Goal: Communication & Community: Share content

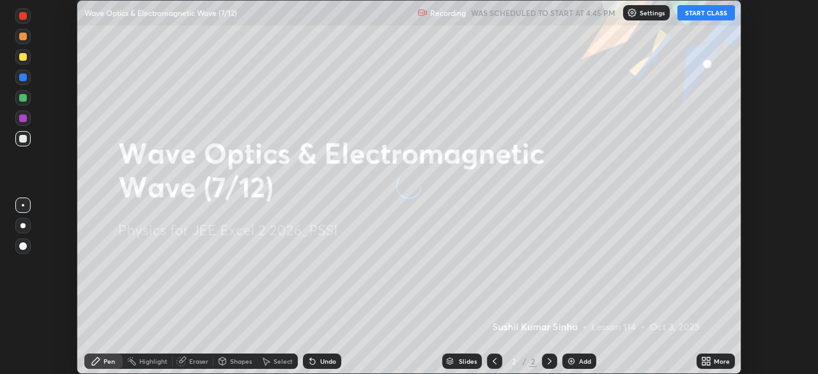
scroll to position [374, 818]
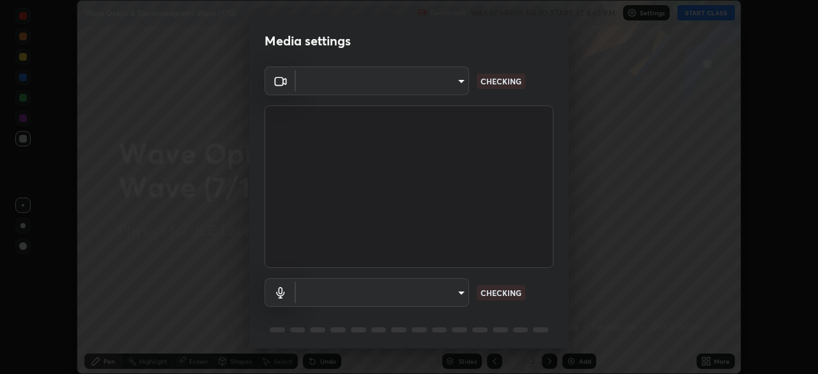
type input "119f56cd3221aa741ff86ef3c15b45e11b875c70691a8bbf6b5e475350e28a87"
click at [432, 284] on body "Erase all Wave Optics & Electromagnetic Wave (7/12) Recording WAS SCHEDULED TO …" at bounding box center [409, 187] width 818 height 374
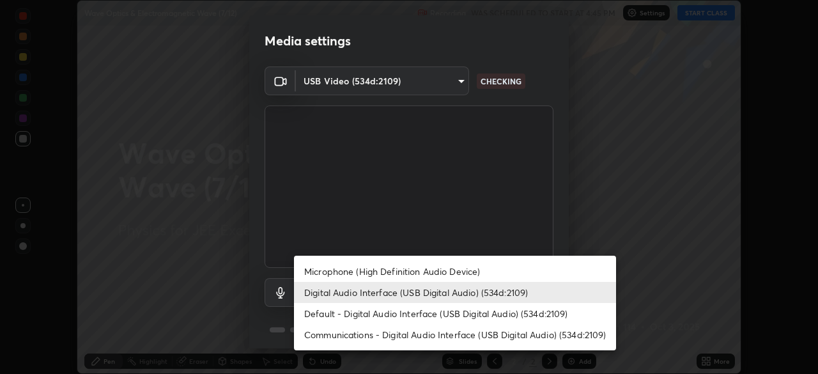
click at [445, 267] on li "Microphone (High Definition Audio Device)" at bounding box center [455, 271] width 322 height 21
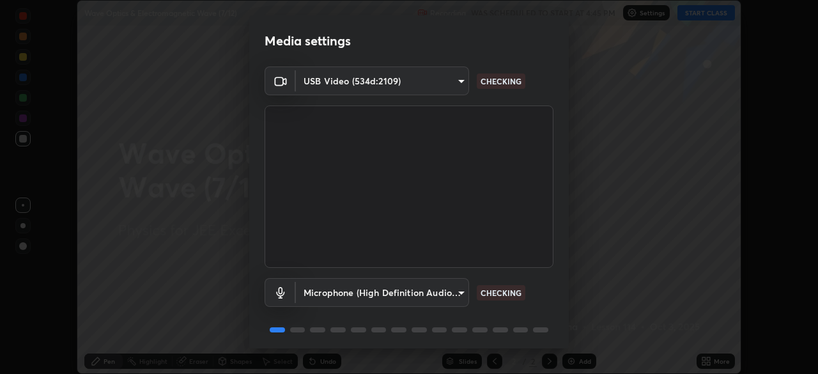
click at [429, 288] on body "Erase all Wave Optics & Electromagnetic Wave (7/12) Recording WAS SCHEDULED TO …" at bounding box center [409, 187] width 818 height 374
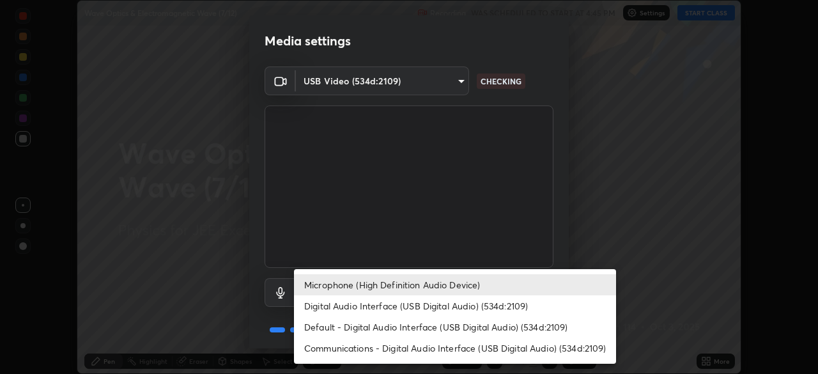
click at [441, 304] on li "Digital Audio Interface (USB Digital Audio) (534d:2109)" at bounding box center [455, 305] width 322 height 21
type input "c646bd0a84963ef75d7e75e16448b8f047285210e5b37cf02f81b0c24ed99837"
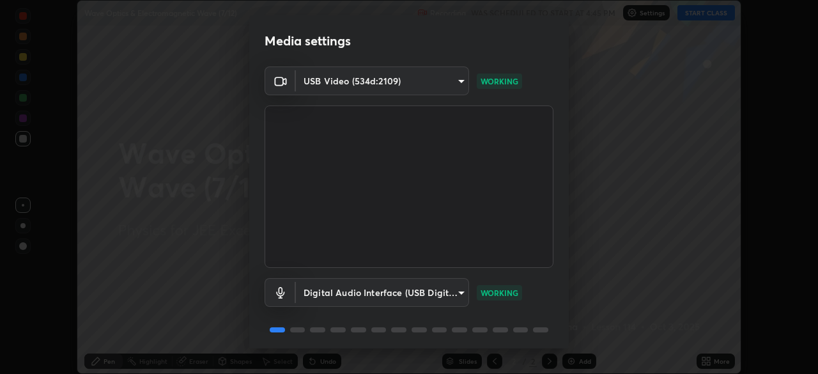
scroll to position [45, 0]
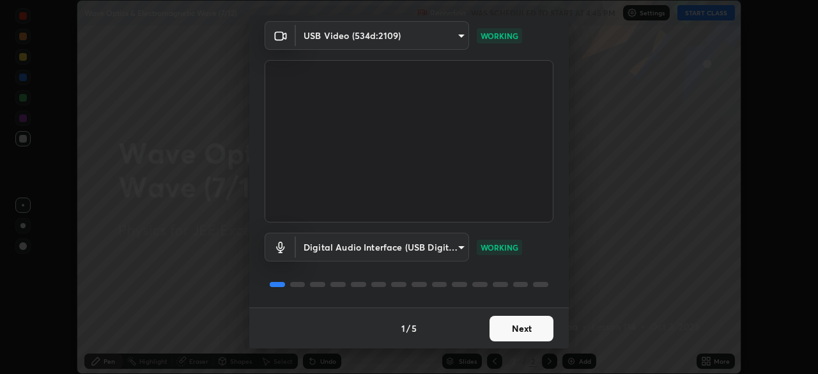
click at [518, 327] on button "Next" at bounding box center [522, 329] width 64 height 26
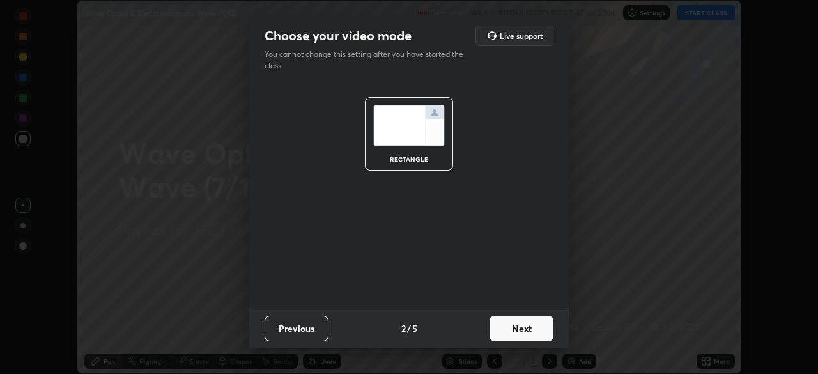
click at [519, 327] on button "Next" at bounding box center [522, 329] width 64 height 26
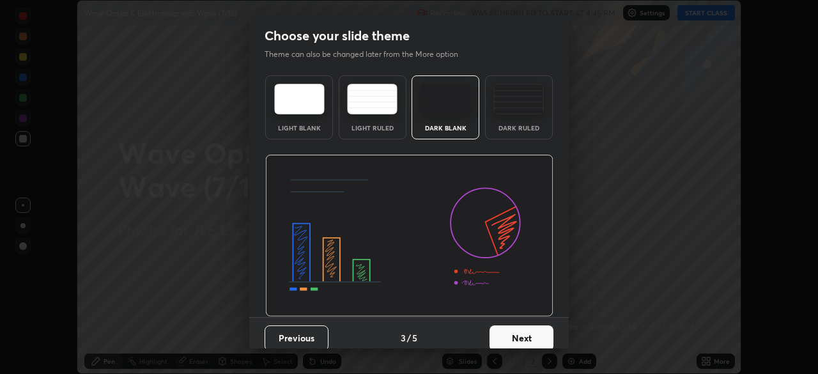
click at [519, 325] on button "Next" at bounding box center [522, 338] width 64 height 26
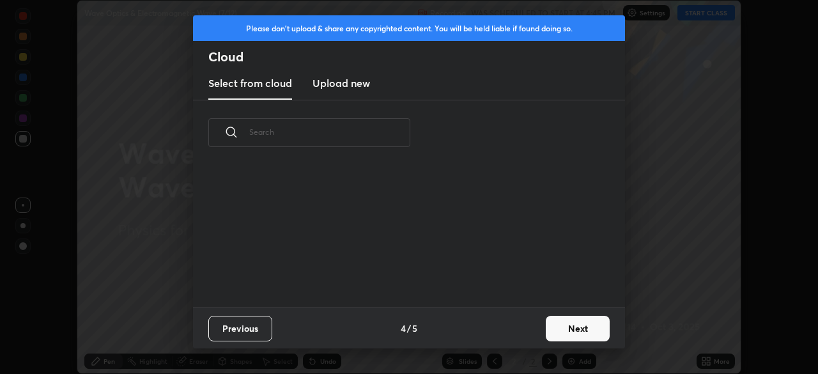
click at [519, 328] on div "Previous 4 / 5 Next" at bounding box center [409, 328] width 432 height 41
click at [560, 321] on button "Next" at bounding box center [578, 329] width 64 height 26
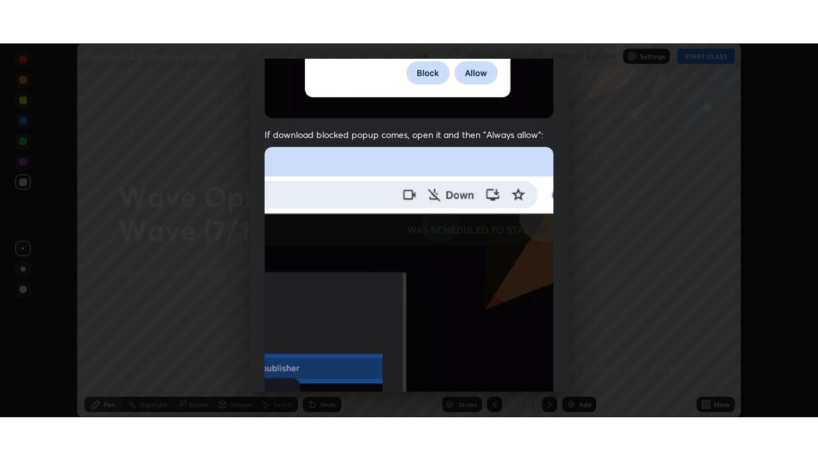
scroll to position [306, 0]
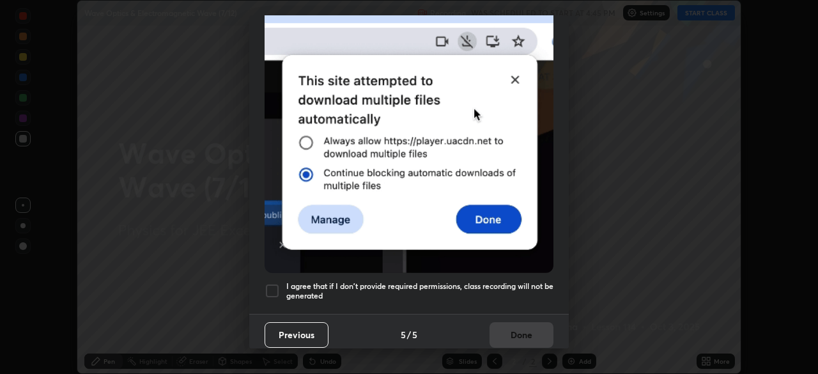
click at [275, 286] on div at bounding box center [272, 290] width 15 height 15
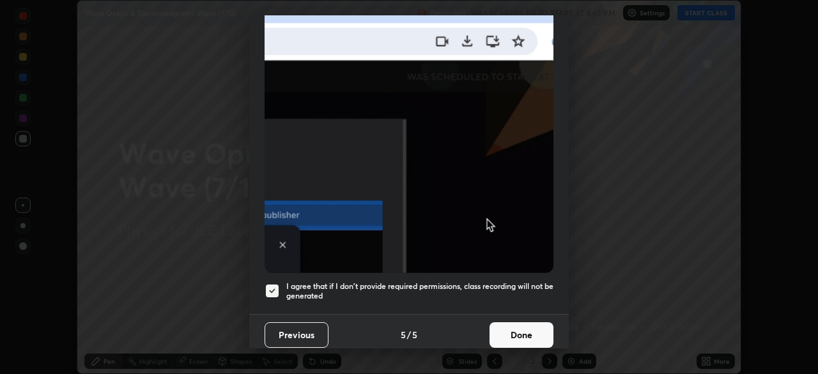
click at [508, 325] on button "Done" at bounding box center [522, 335] width 64 height 26
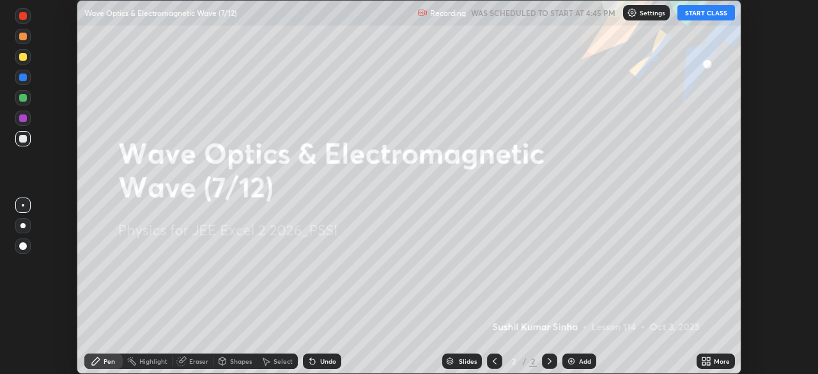
click at [704, 363] on icon at bounding box center [704, 363] width 3 height 3
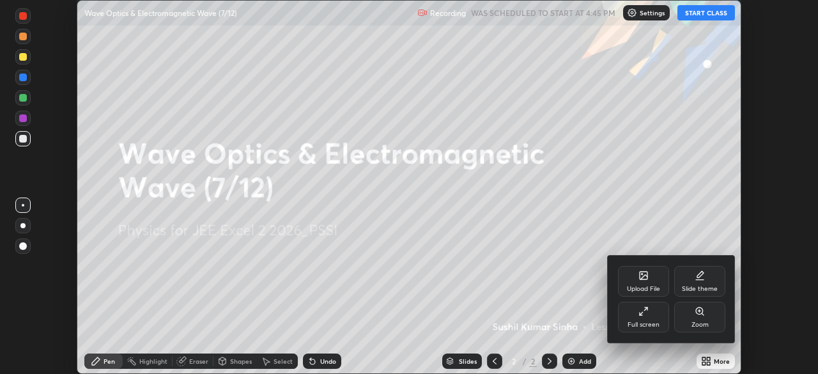
click at [653, 306] on div "Full screen" at bounding box center [643, 317] width 51 height 31
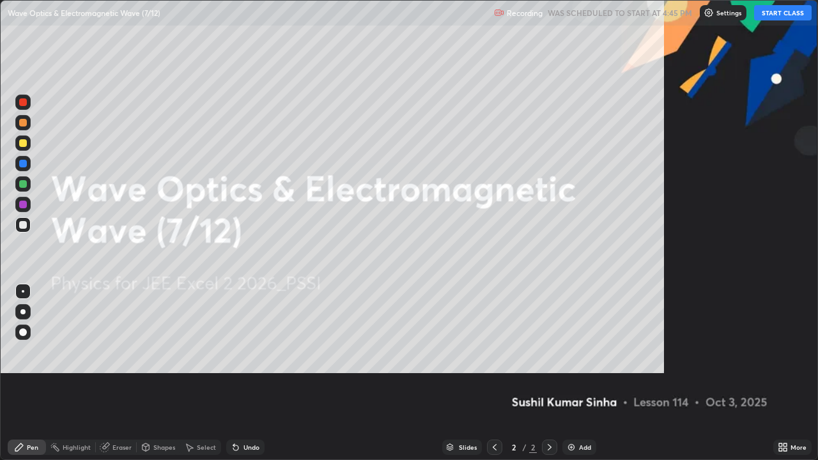
scroll to position [460, 818]
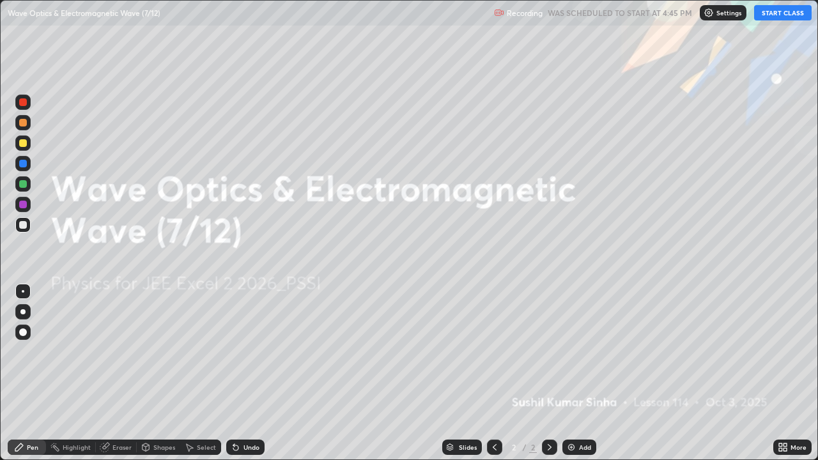
click at [769, 13] on button "START CLASS" at bounding box center [783, 12] width 58 height 15
click at [568, 373] on img at bounding box center [571, 447] width 10 height 10
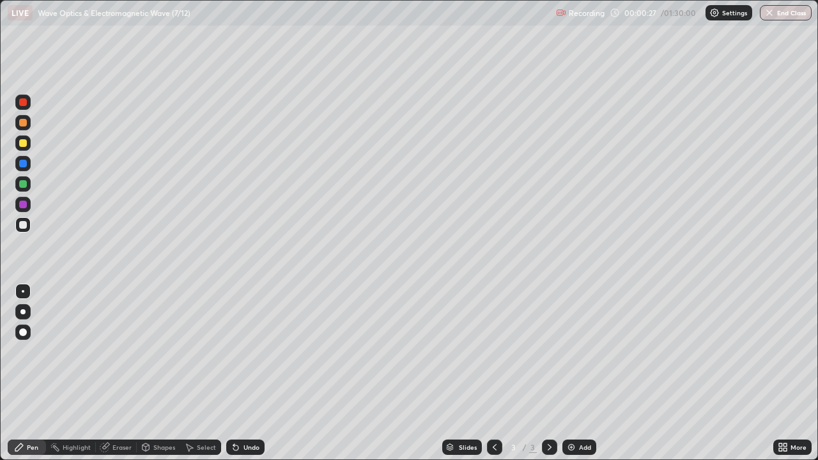
click at [24, 141] on div at bounding box center [23, 143] width 8 height 8
click at [27, 143] on div at bounding box center [22, 143] width 15 height 15
click at [25, 183] on div at bounding box center [23, 184] width 8 height 8
click at [24, 205] on div at bounding box center [23, 205] width 8 height 8
click at [22, 165] on div at bounding box center [23, 164] width 8 height 8
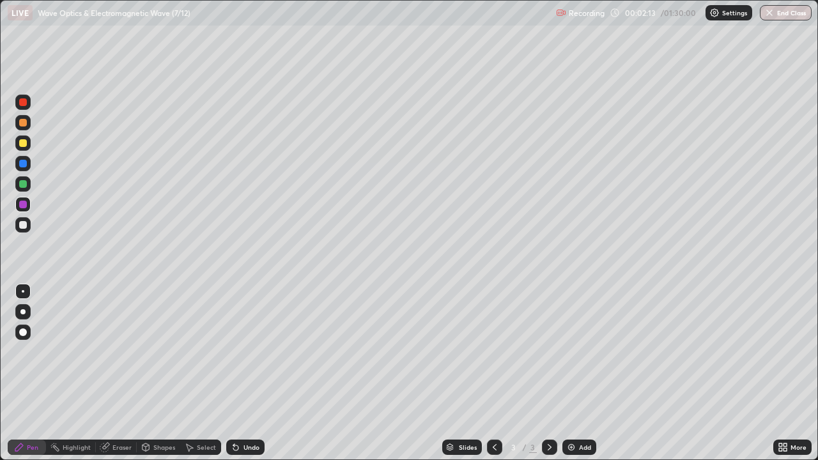
click at [22, 165] on div at bounding box center [23, 164] width 8 height 8
click at [24, 180] on div at bounding box center [23, 184] width 8 height 8
click at [20, 166] on div at bounding box center [23, 164] width 8 height 8
click at [567, 373] on img at bounding box center [571, 447] width 10 height 10
click at [19, 185] on div at bounding box center [23, 184] width 8 height 8
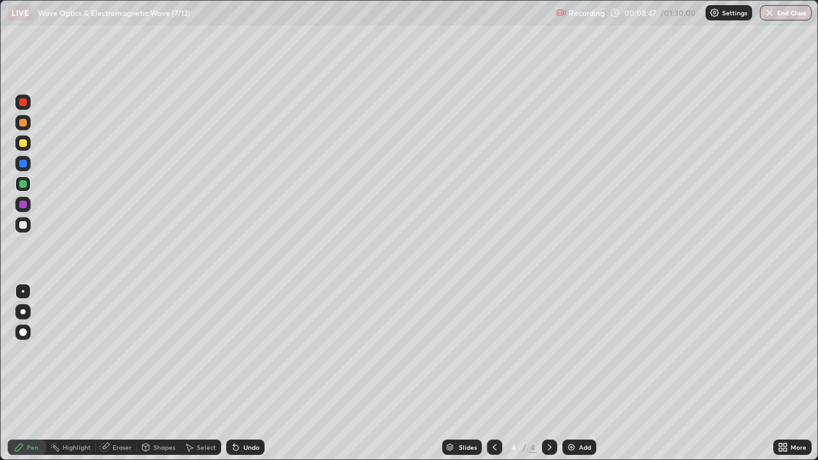
click at [786, 373] on icon at bounding box center [785, 445] width 3 height 3
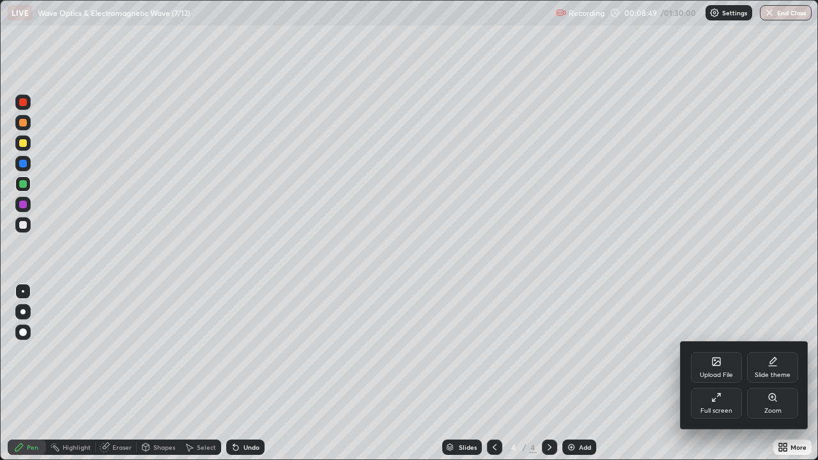
click at [719, 372] on div "Upload File" at bounding box center [716, 375] width 33 height 6
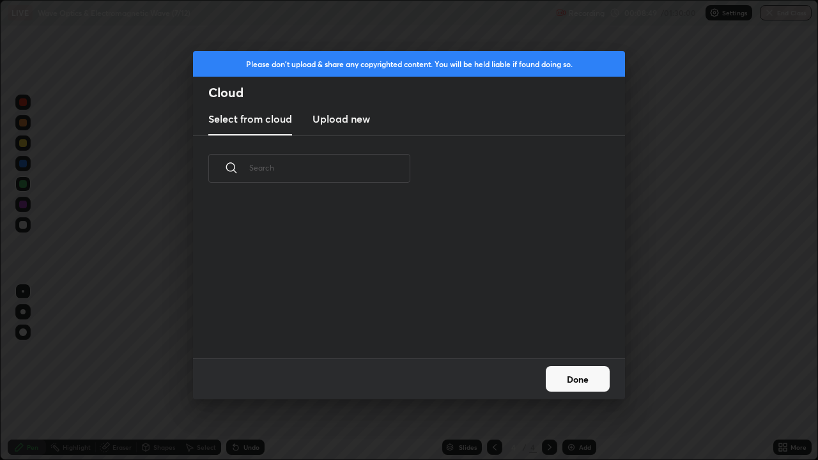
scroll to position [4, 7]
click at [569, 373] on button "Done" at bounding box center [578, 379] width 64 height 26
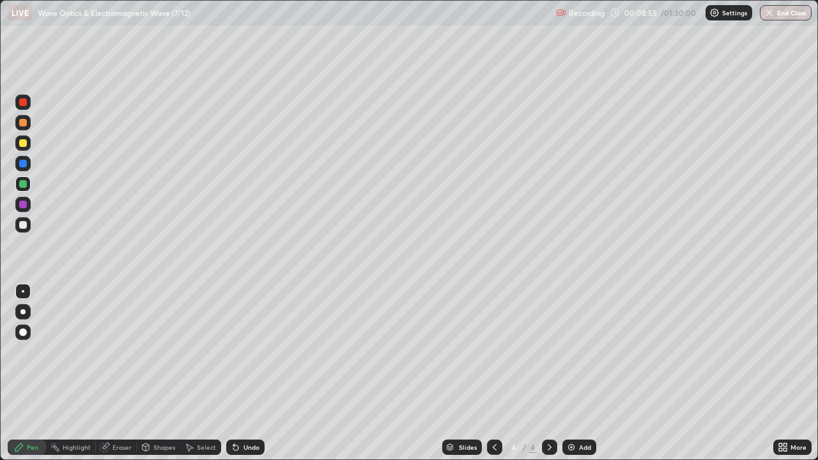
click at [786, 373] on icon at bounding box center [785, 449] width 3 height 3
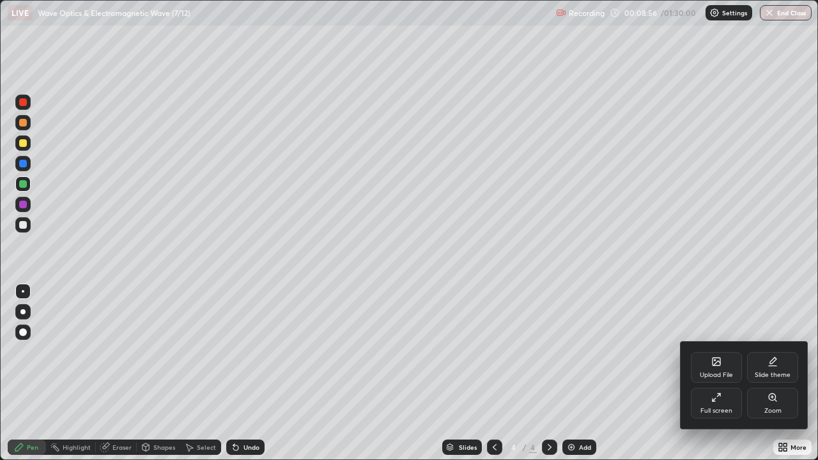
click at [714, 366] on icon at bounding box center [717, 362] width 8 height 8
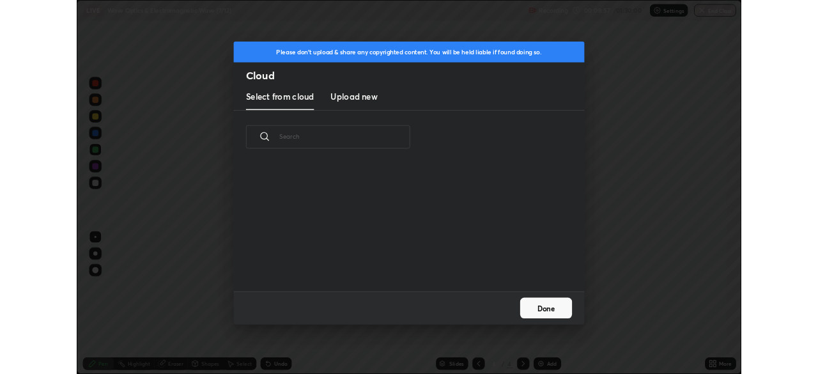
scroll to position [157, 410]
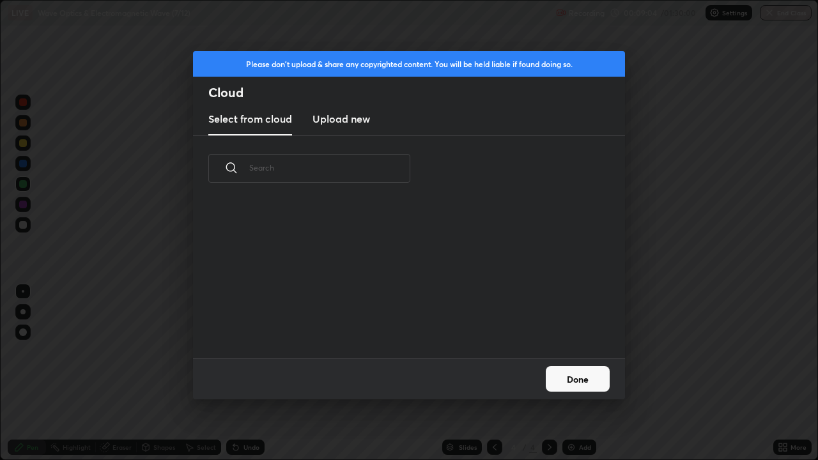
click at [354, 120] on h3 "Upload new" at bounding box center [342, 118] width 58 height 15
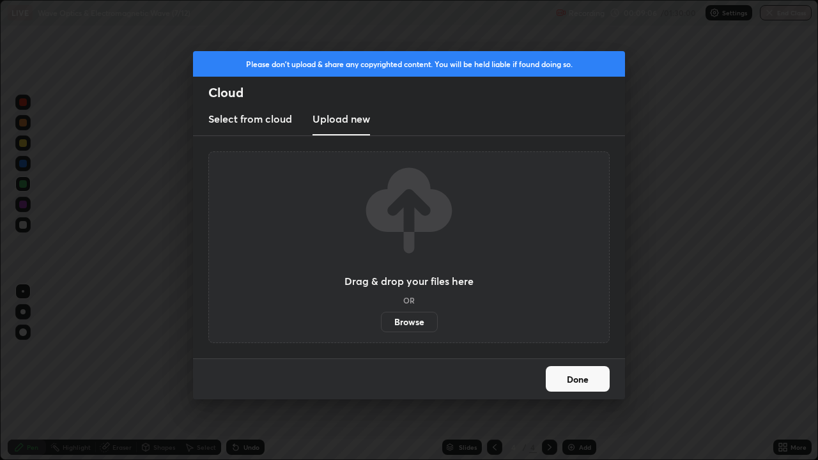
click at [418, 318] on label "Browse" at bounding box center [409, 322] width 57 height 20
click at [381, 318] on input "Browse" at bounding box center [381, 322] width 0 height 20
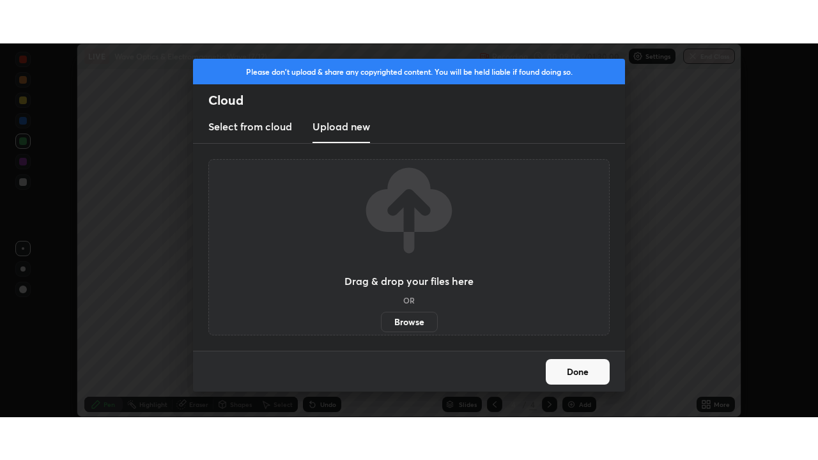
scroll to position [63562, 63118]
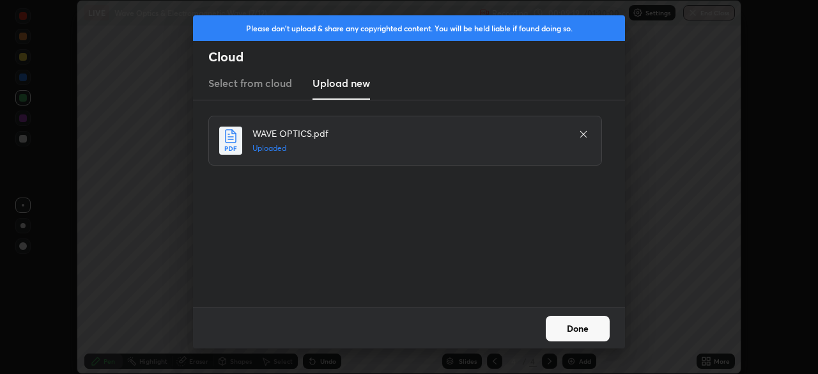
click at [581, 135] on icon at bounding box center [584, 134] width 10 height 10
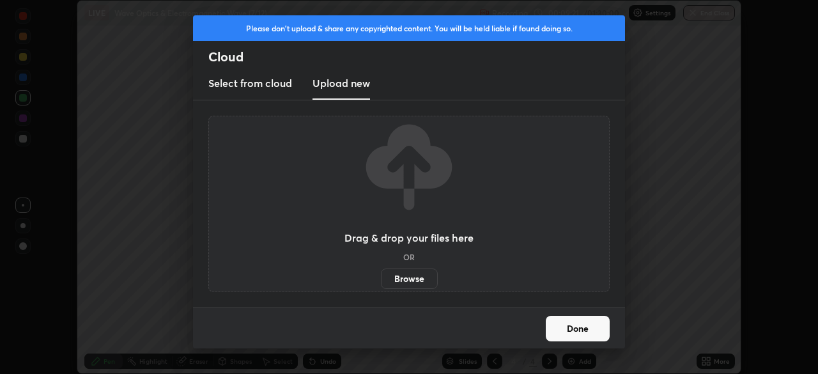
click at [419, 279] on label "Browse" at bounding box center [409, 279] width 57 height 20
click at [381, 279] on input "Browse" at bounding box center [381, 279] width 0 height 20
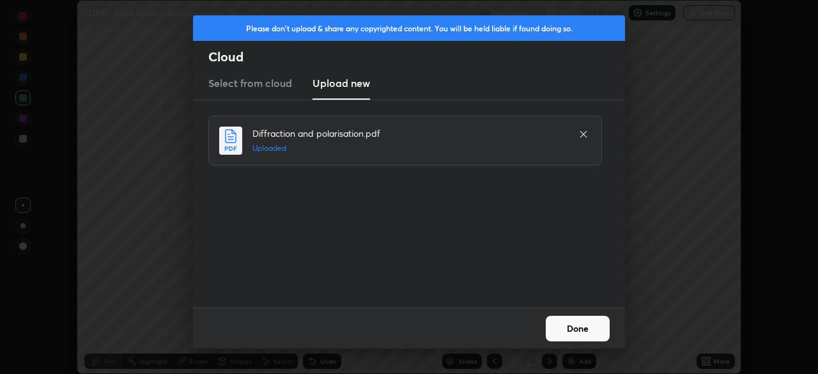
click at [575, 324] on button "Done" at bounding box center [578, 329] width 64 height 26
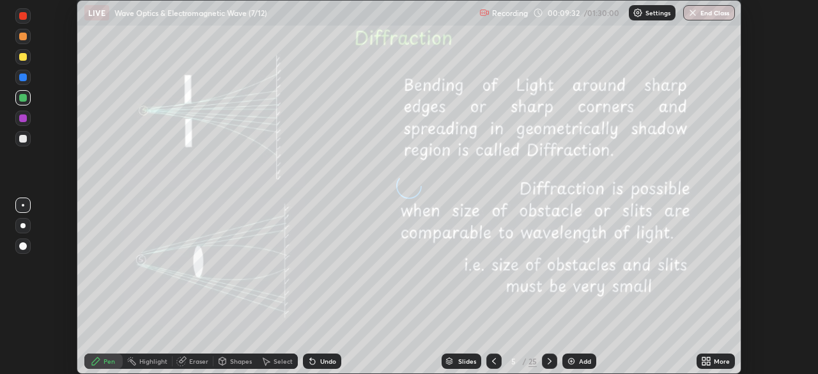
click at [707, 361] on icon at bounding box center [706, 361] width 10 height 10
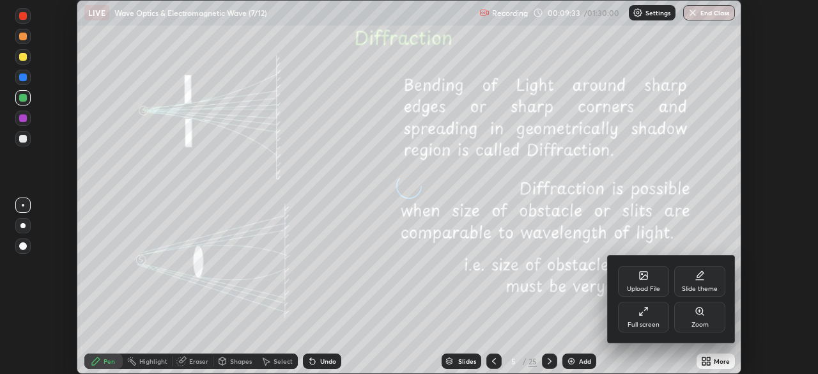
click at [645, 313] on icon at bounding box center [644, 311] width 10 height 10
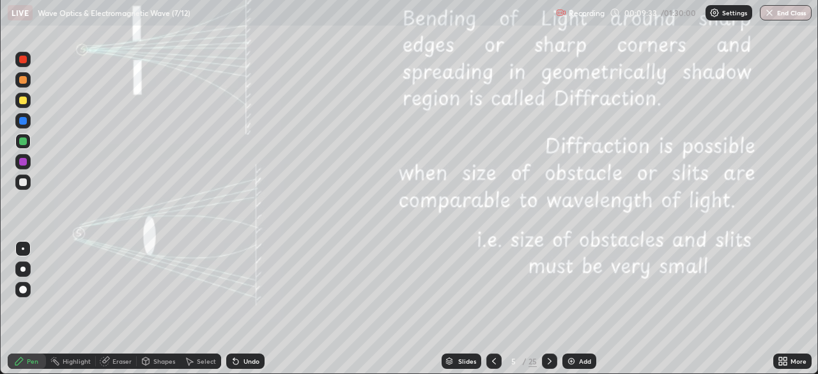
scroll to position [460, 818]
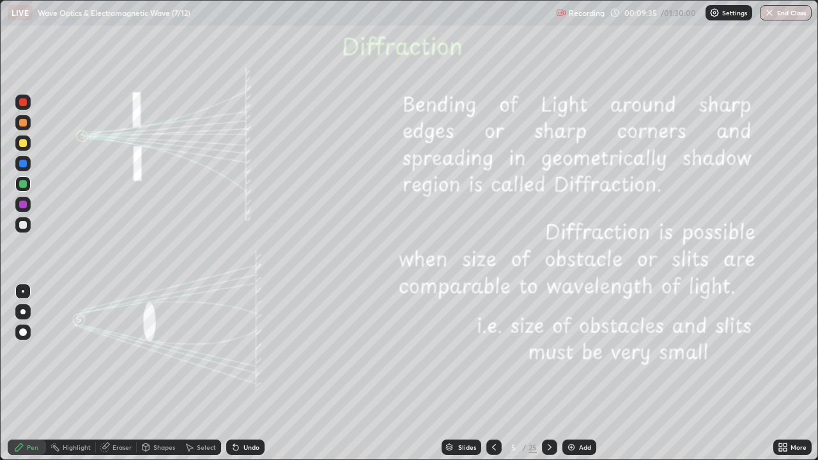
click at [549, 373] on icon at bounding box center [550, 447] width 10 height 10
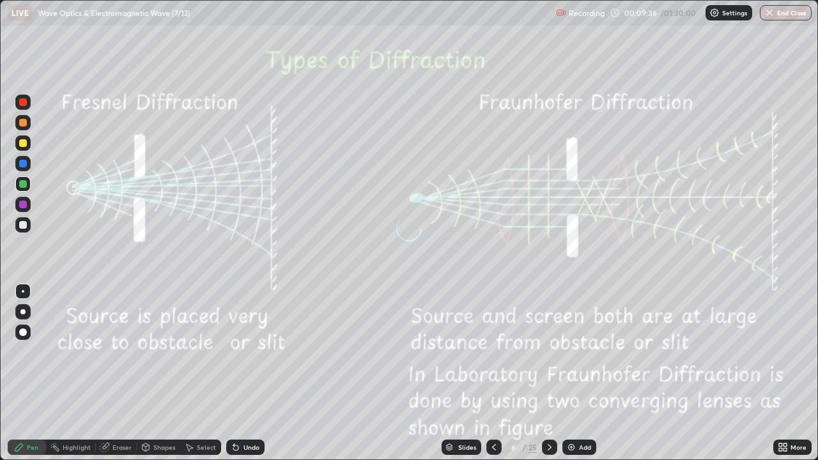
click at [549, 373] on icon at bounding box center [550, 447] width 10 height 10
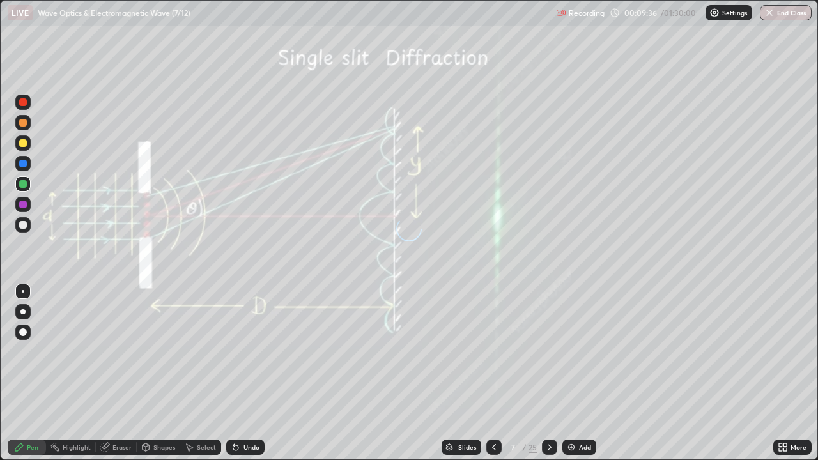
click at [549, 373] on icon at bounding box center [550, 447] width 10 height 10
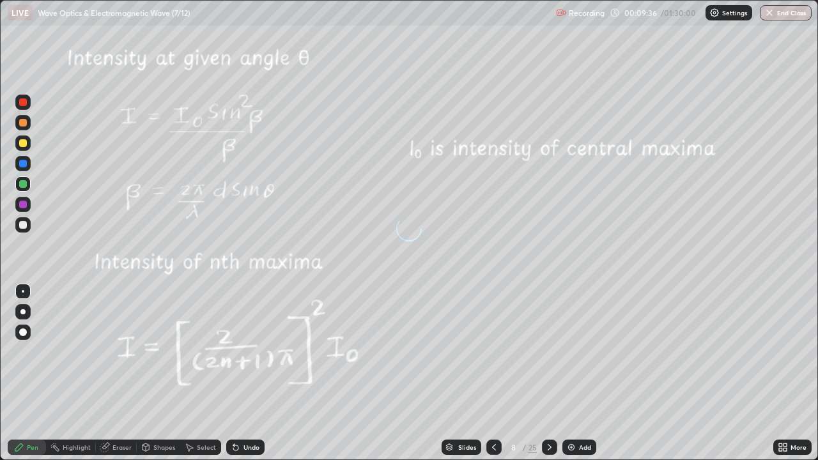
click at [542, 373] on div at bounding box center [549, 447] width 15 height 15
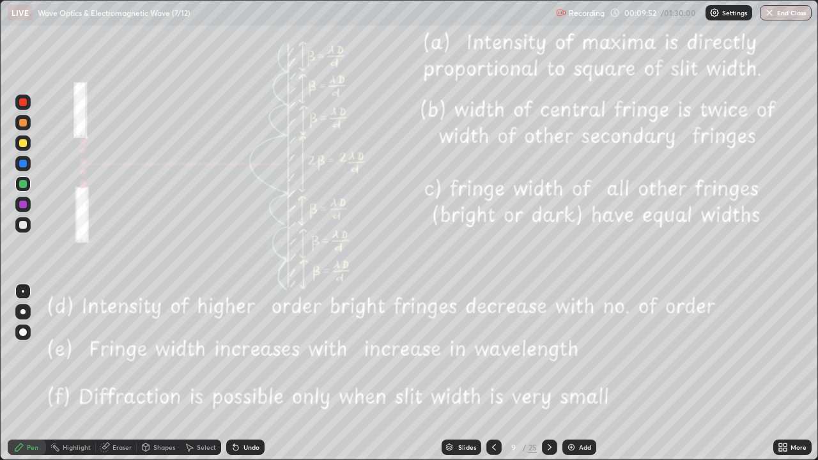
click at [493, 373] on icon at bounding box center [494, 447] width 10 height 10
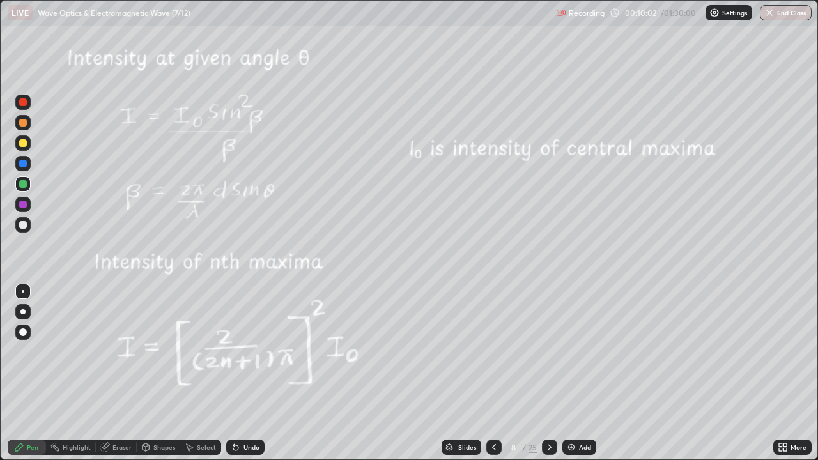
click at [547, 373] on icon at bounding box center [550, 447] width 10 height 10
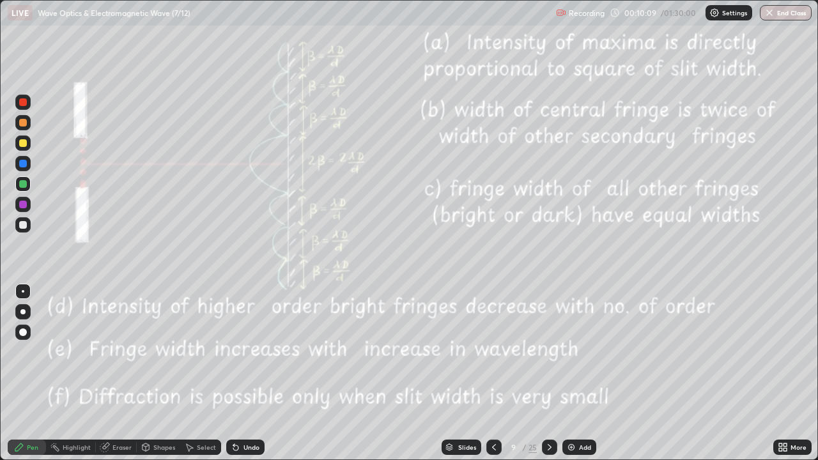
click at [25, 143] on div at bounding box center [23, 143] width 8 height 8
click at [27, 142] on div at bounding box center [22, 143] width 15 height 15
click at [492, 373] on icon at bounding box center [494, 447] width 10 height 10
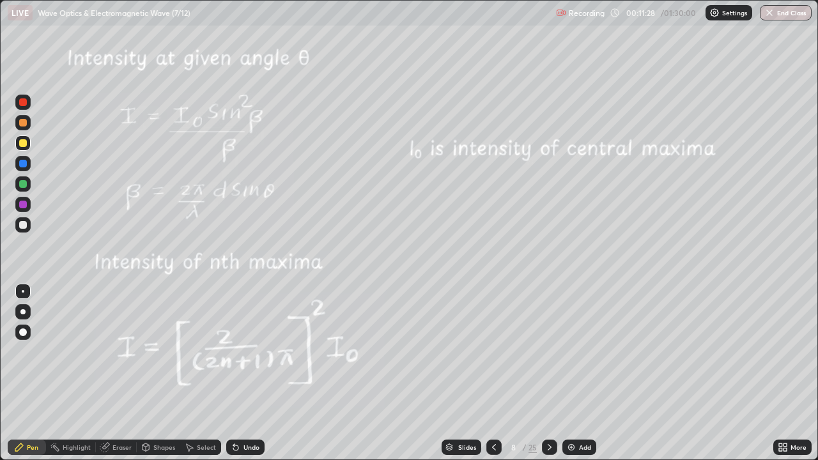
click at [542, 373] on div at bounding box center [549, 447] width 15 height 15
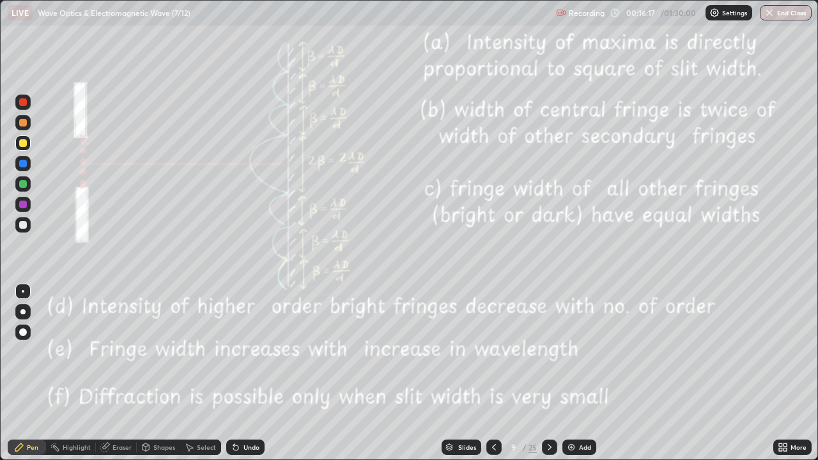
click at [22, 164] on div at bounding box center [23, 164] width 8 height 8
click at [23, 205] on div at bounding box center [23, 205] width 8 height 8
click at [244, 373] on div "Undo" at bounding box center [245, 447] width 38 height 15
click at [246, 373] on div "Undo" at bounding box center [252, 447] width 16 height 6
click at [247, 373] on div "Undo" at bounding box center [252, 447] width 16 height 6
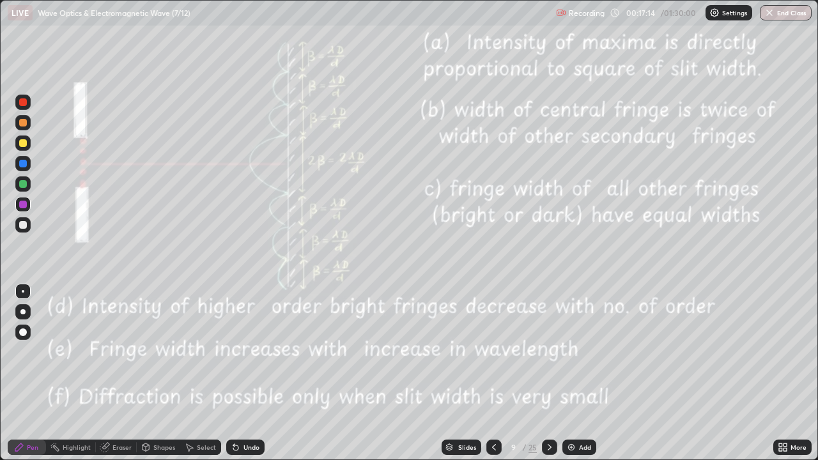
click at [245, 373] on div "Undo" at bounding box center [245, 447] width 38 height 15
click at [244, 373] on div "Undo" at bounding box center [252, 447] width 16 height 6
click at [245, 373] on div "Undo" at bounding box center [252, 447] width 16 height 6
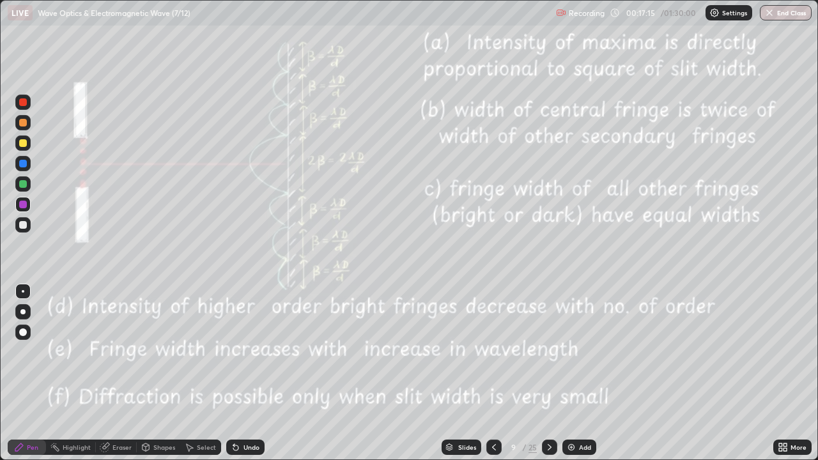
click at [247, 373] on div "Undo" at bounding box center [252, 447] width 16 height 6
click at [246, 373] on div "Undo" at bounding box center [252, 447] width 16 height 6
click at [245, 373] on div "Undo" at bounding box center [245, 447] width 38 height 15
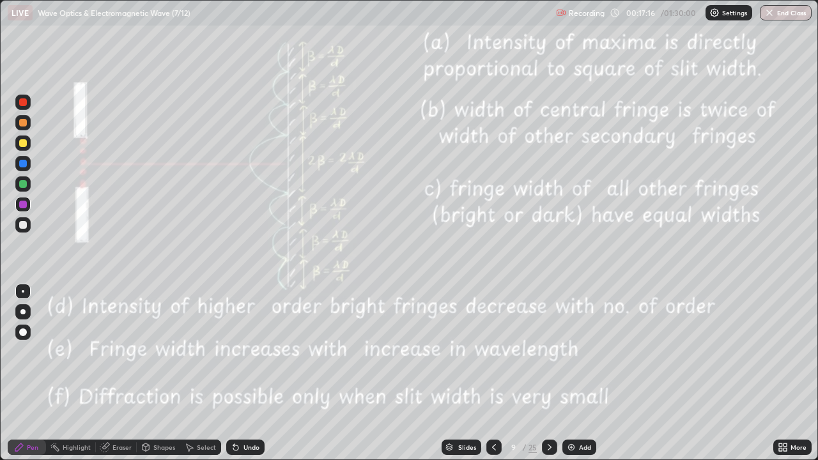
click at [245, 373] on div "Undo" at bounding box center [245, 447] width 38 height 15
click at [244, 373] on div "Undo" at bounding box center [245, 447] width 38 height 15
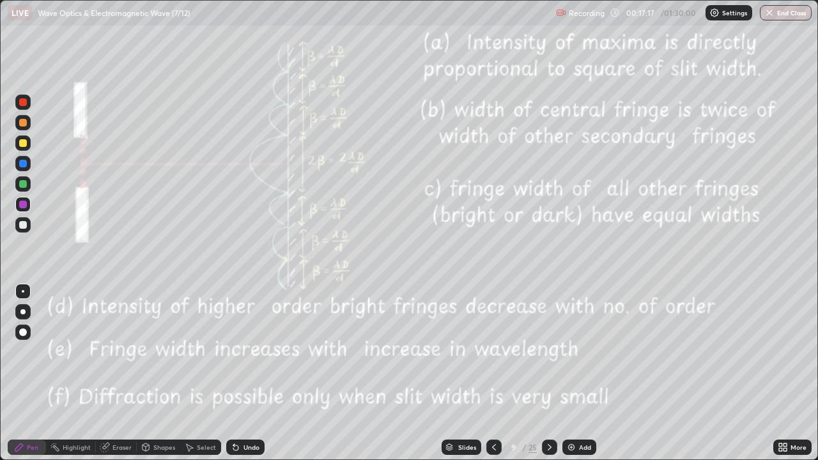
click at [244, 373] on div "Undo" at bounding box center [245, 447] width 38 height 15
click at [25, 183] on div at bounding box center [23, 184] width 8 height 8
click at [34, 373] on div "Pen" at bounding box center [33, 447] width 12 height 6
click at [207, 373] on div "Select" at bounding box center [200, 447] width 41 height 15
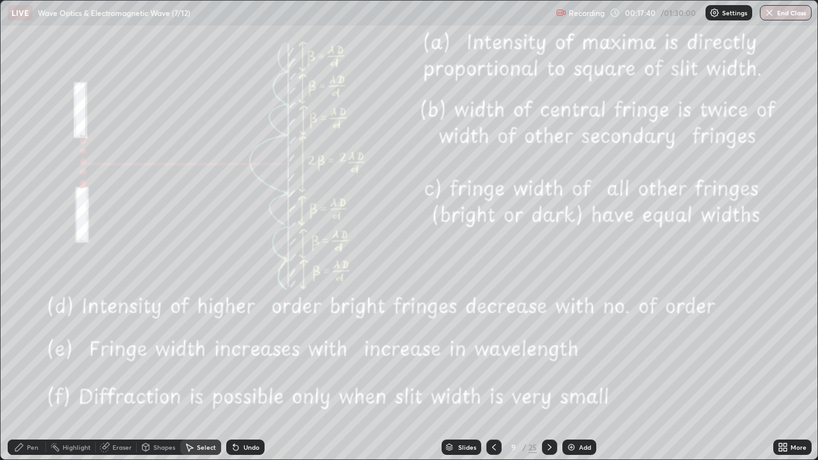
click at [211, 373] on div "Select" at bounding box center [206, 447] width 19 height 6
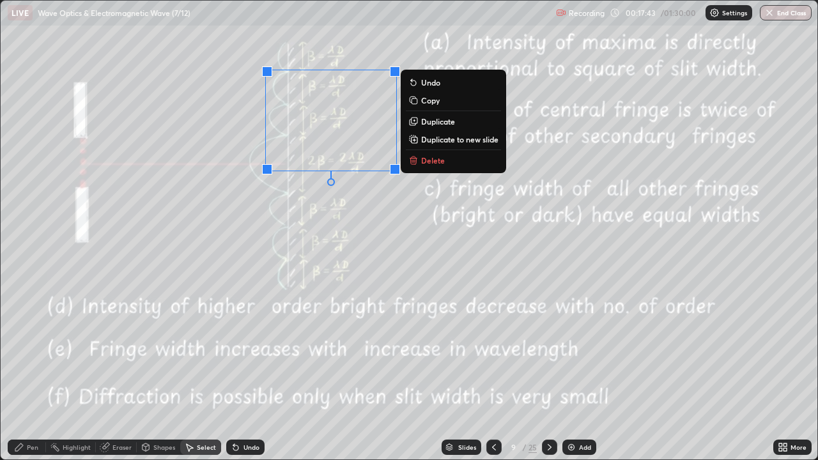
click at [437, 160] on p "Delete" at bounding box center [433, 160] width 24 height 10
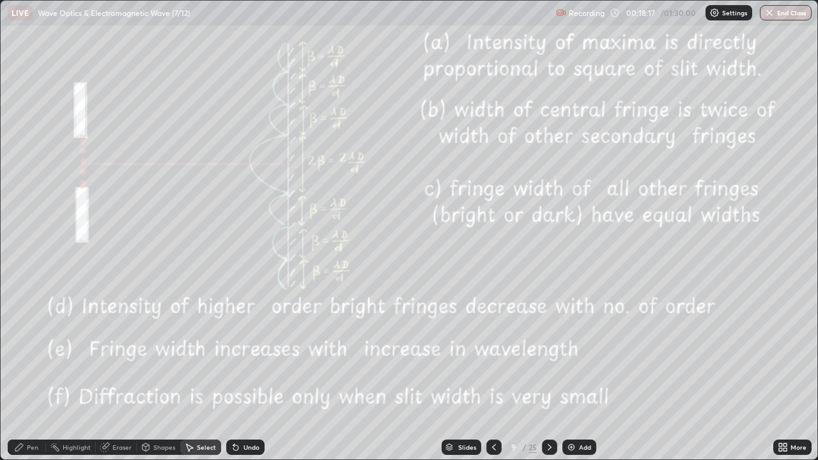
click at [492, 373] on icon at bounding box center [494, 447] width 4 height 6
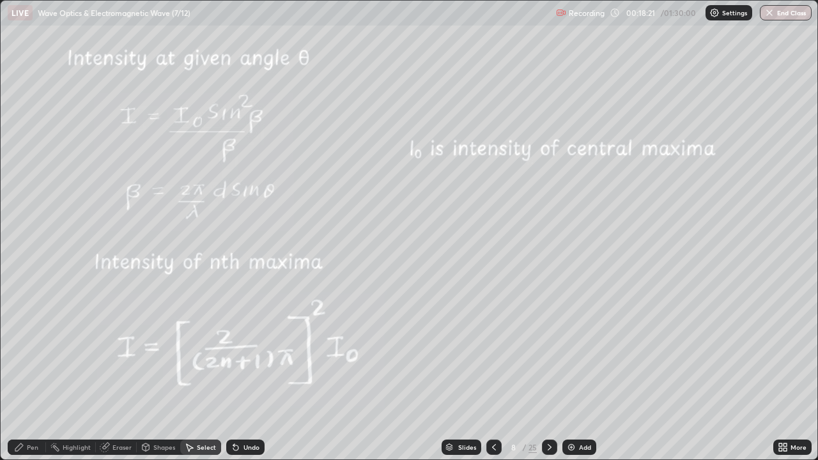
click at [228, 373] on div "0 ° Undo Copy Duplicate Duplicate to new slide Delete" at bounding box center [409, 230] width 817 height 459
click at [549, 373] on icon at bounding box center [550, 447] width 10 height 10
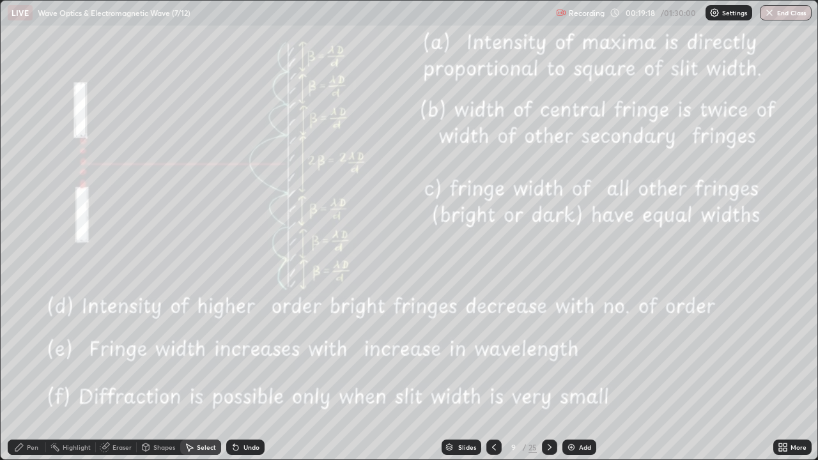
click at [547, 373] on icon at bounding box center [550, 447] width 10 height 10
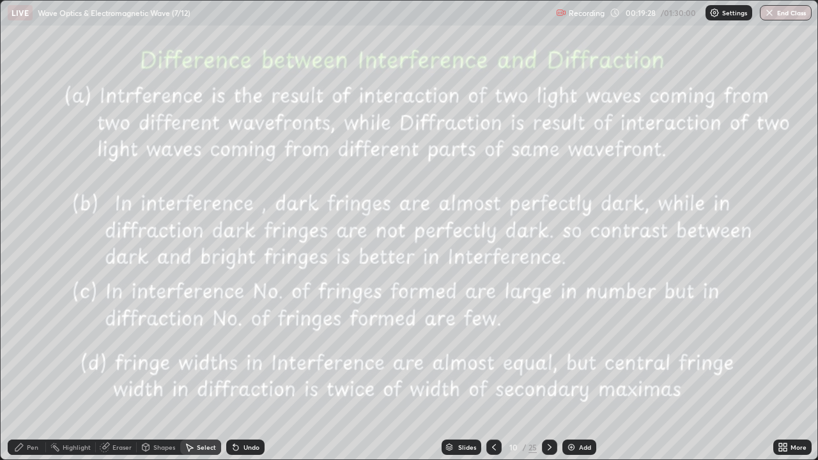
click at [29, 373] on div "Pen" at bounding box center [27, 447] width 38 height 15
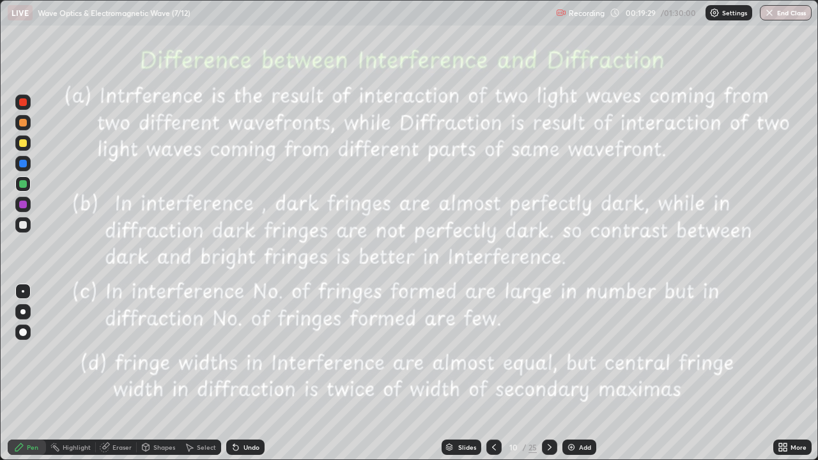
click at [27, 103] on div at bounding box center [22, 102] width 15 height 15
click at [24, 145] on div at bounding box center [23, 143] width 8 height 8
click at [24, 183] on div at bounding box center [23, 184] width 8 height 8
click at [22, 164] on div at bounding box center [23, 164] width 8 height 8
click at [24, 183] on div at bounding box center [23, 184] width 8 height 8
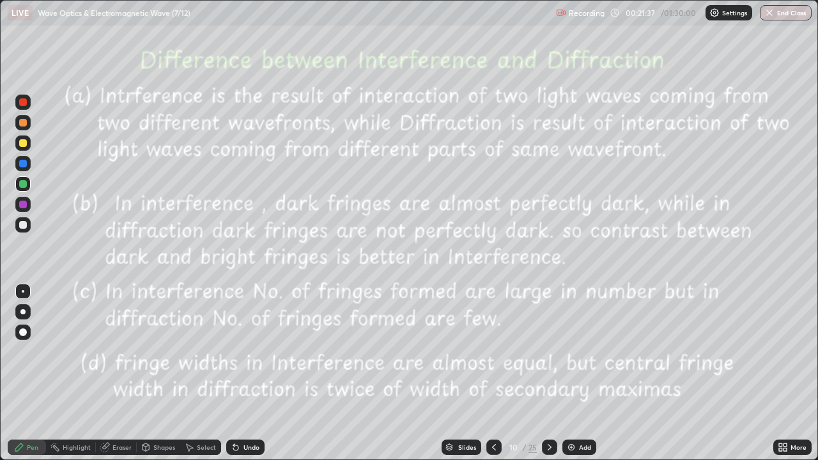
click at [23, 141] on div at bounding box center [23, 143] width 8 height 8
click at [24, 185] on div at bounding box center [23, 184] width 8 height 8
click at [24, 164] on div at bounding box center [23, 164] width 8 height 8
click at [25, 105] on div at bounding box center [23, 102] width 8 height 8
click at [23, 202] on div at bounding box center [23, 205] width 8 height 8
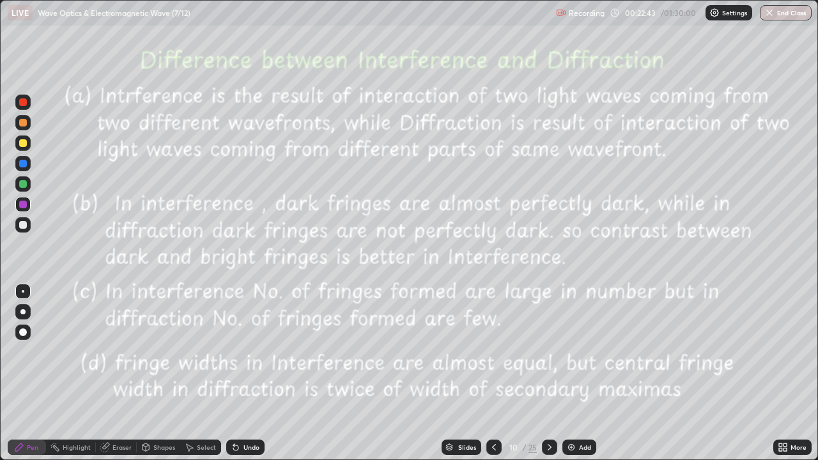
click at [203, 373] on div "Select" at bounding box center [206, 447] width 19 height 6
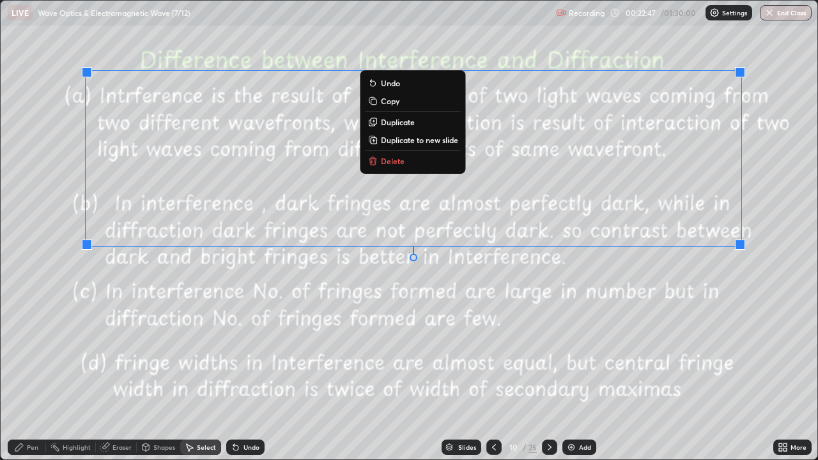
click at [395, 159] on p "Delete" at bounding box center [393, 161] width 24 height 10
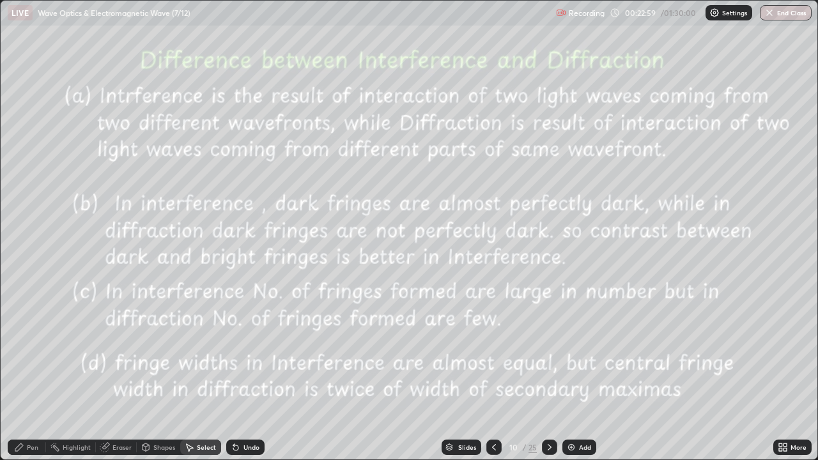
click at [38, 373] on div "Pen" at bounding box center [33, 447] width 12 height 6
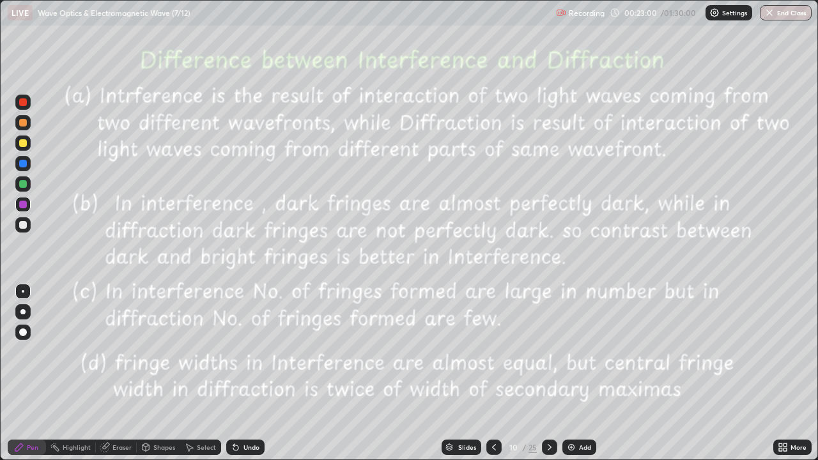
click at [24, 184] on div at bounding box center [23, 184] width 8 height 8
click at [206, 373] on div "Select" at bounding box center [206, 447] width 19 height 6
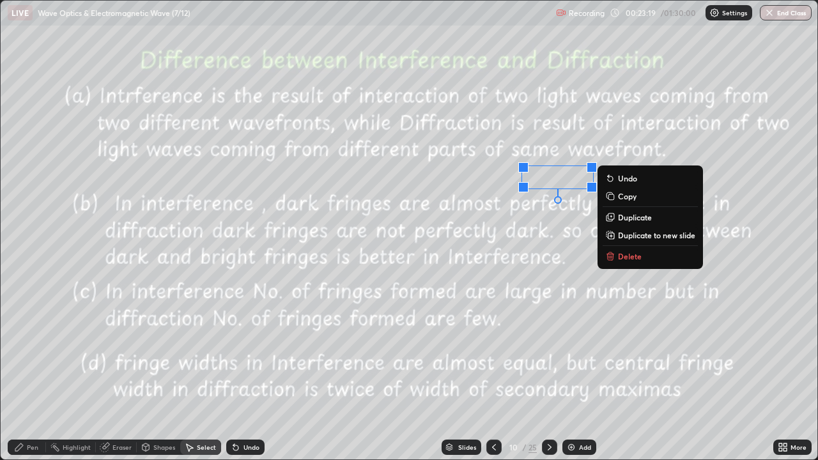
click at [632, 255] on p "Delete" at bounding box center [630, 256] width 24 height 10
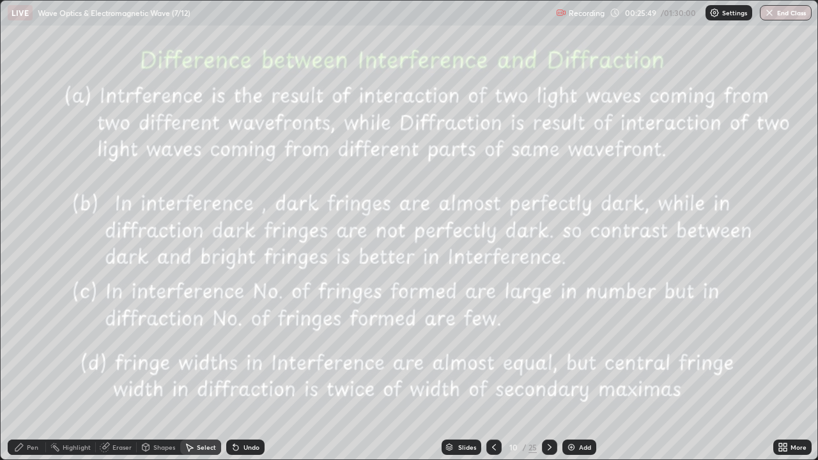
click at [547, 373] on icon at bounding box center [550, 447] width 10 height 10
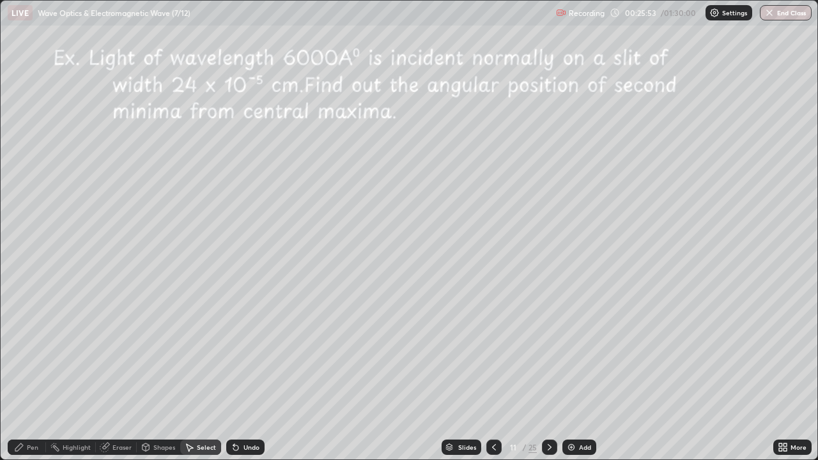
click at [492, 373] on icon at bounding box center [494, 447] width 4 height 6
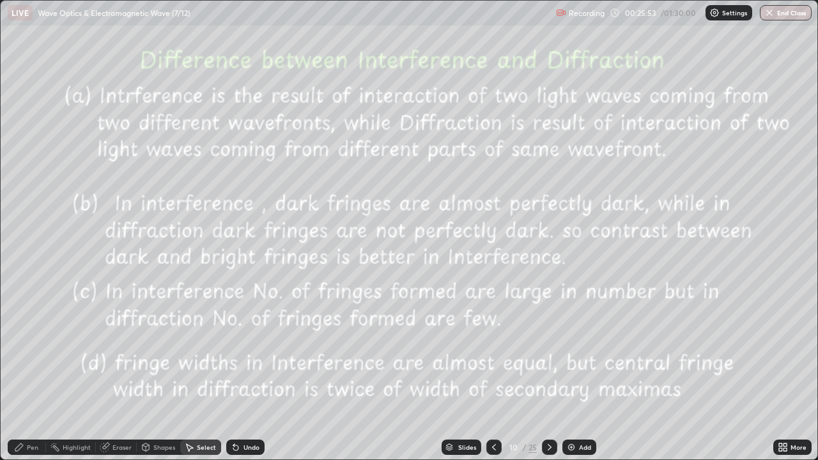
click at [494, 373] on icon at bounding box center [494, 447] width 10 height 10
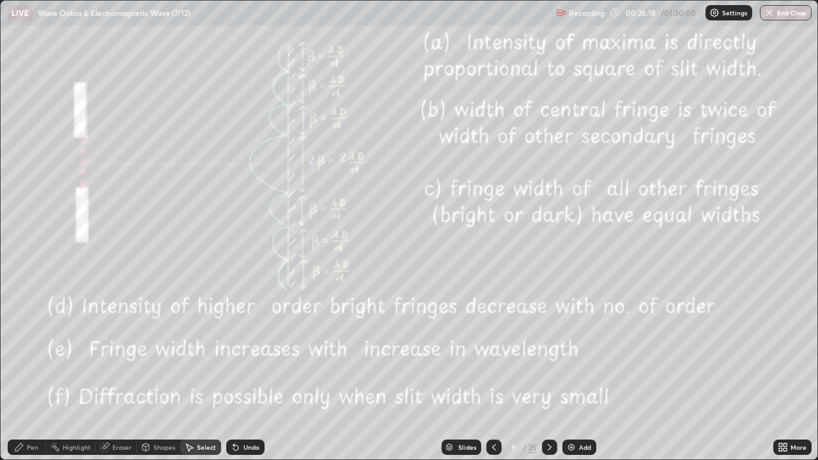
click at [549, 373] on icon at bounding box center [550, 447] width 10 height 10
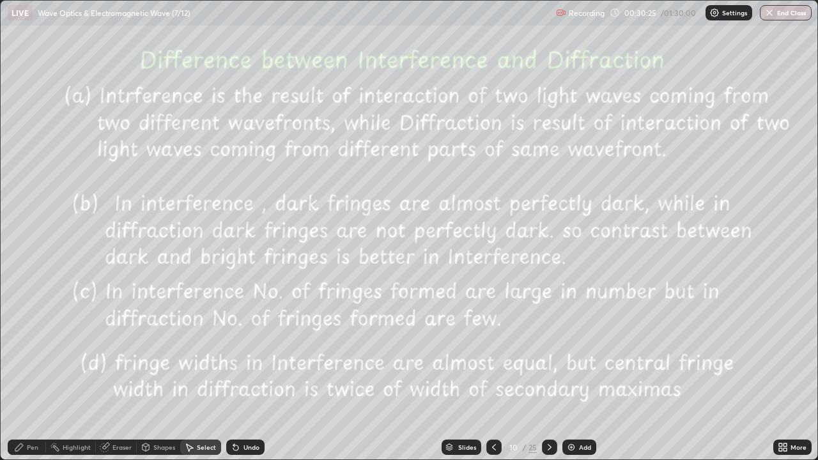
click at [549, 373] on icon at bounding box center [550, 447] width 10 height 10
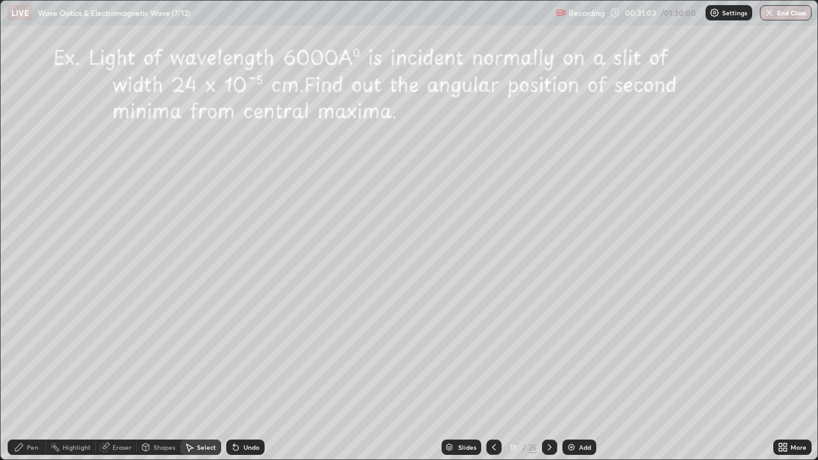
click at [27, 373] on div "Pen" at bounding box center [33, 447] width 12 height 6
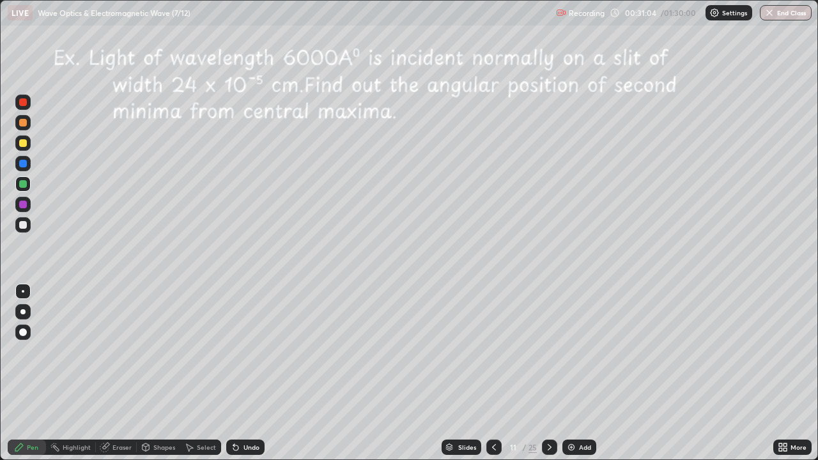
click at [24, 144] on div at bounding box center [23, 143] width 8 height 8
click at [244, 373] on div "Undo" at bounding box center [252, 447] width 16 height 6
click at [157, 373] on div "Shapes" at bounding box center [164, 447] width 22 height 6
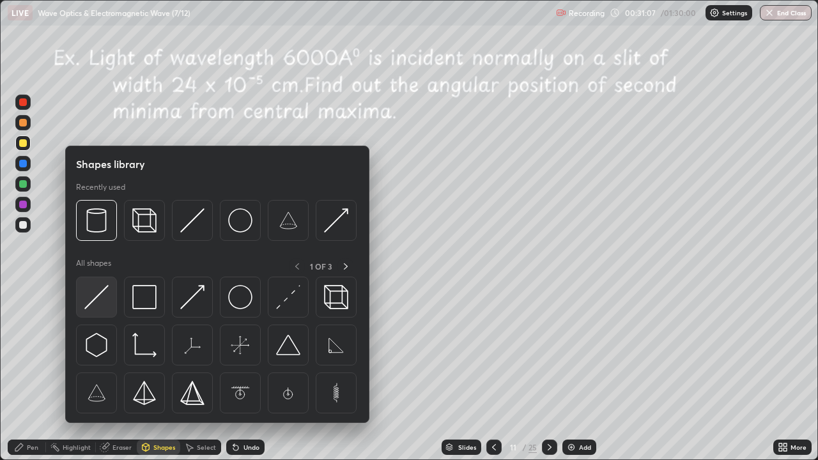
click at [103, 306] on img at bounding box center [96, 297] width 24 height 24
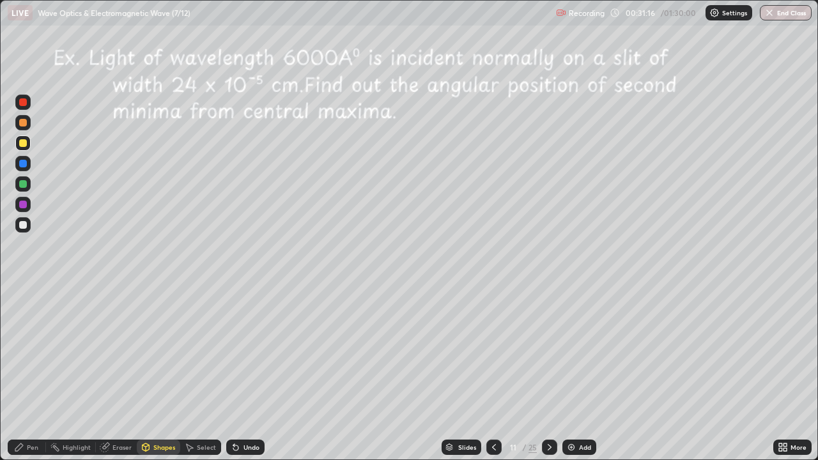
click at [26, 187] on div at bounding box center [22, 183] width 15 height 15
click at [24, 163] on div at bounding box center [23, 164] width 8 height 8
click at [28, 373] on div "Pen" at bounding box center [27, 447] width 38 height 15
click at [23, 204] on div at bounding box center [23, 205] width 8 height 8
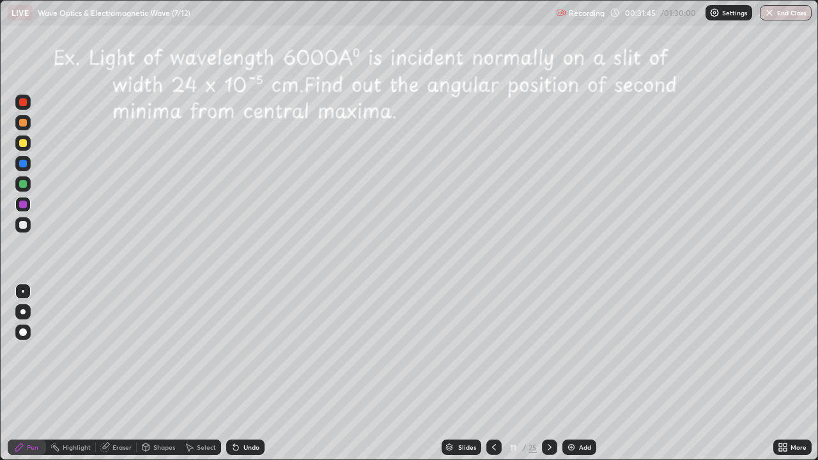
click at [162, 373] on div "Shapes" at bounding box center [164, 447] width 22 height 6
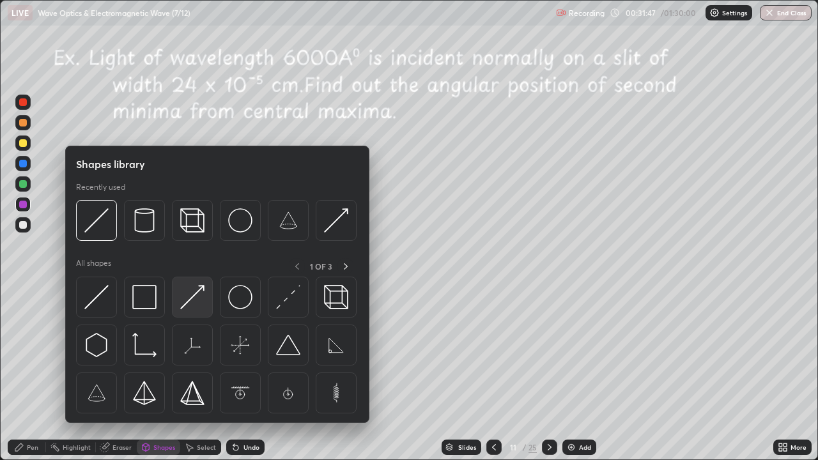
click at [195, 295] on img at bounding box center [192, 297] width 24 height 24
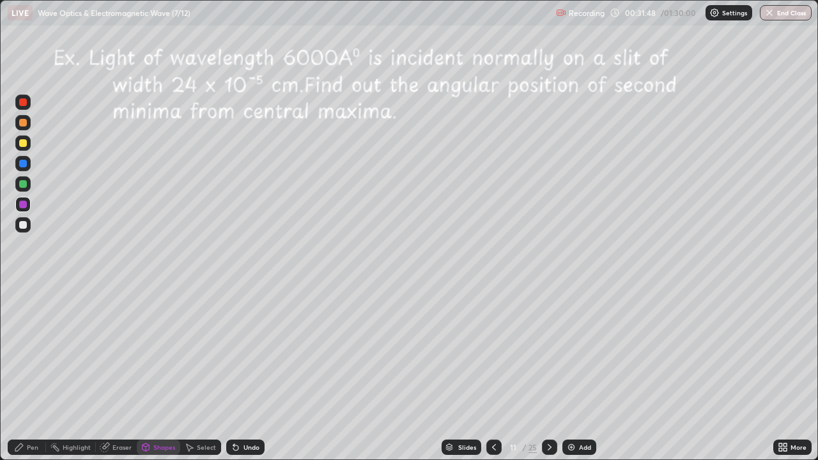
click at [24, 102] on div at bounding box center [23, 102] width 8 height 8
click at [28, 373] on div "Pen" at bounding box center [33, 447] width 12 height 6
click at [24, 162] on div at bounding box center [23, 164] width 8 height 8
click at [244, 373] on div "Undo" at bounding box center [252, 447] width 16 height 6
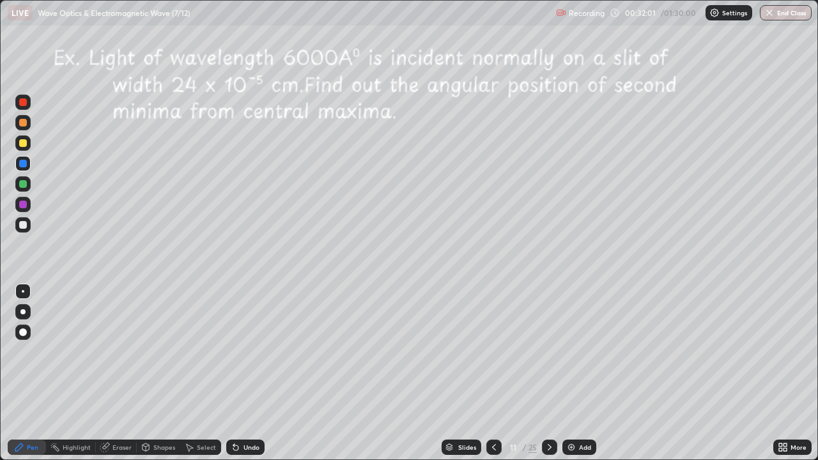
click at [33, 373] on div "Pen" at bounding box center [33, 447] width 12 height 6
click at [24, 223] on div at bounding box center [23, 225] width 8 height 8
click at [24, 222] on div at bounding box center [23, 225] width 8 height 8
click at [256, 373] on div "Undo" at bounding box center [252, 447] width 16 height 6
click at [208, 373] on div "Select" at bounding box center [206, 447] width 19 height 6
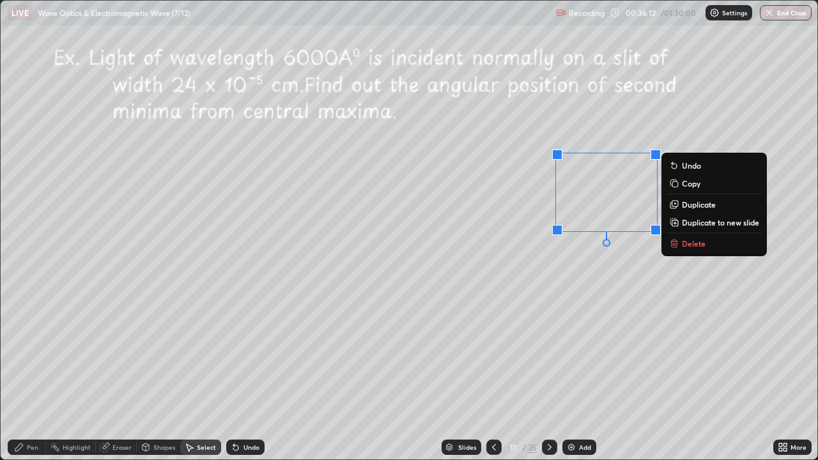
click at [687, 244] on p "Delete" at bounding box center [694, 243] width 24 height 10
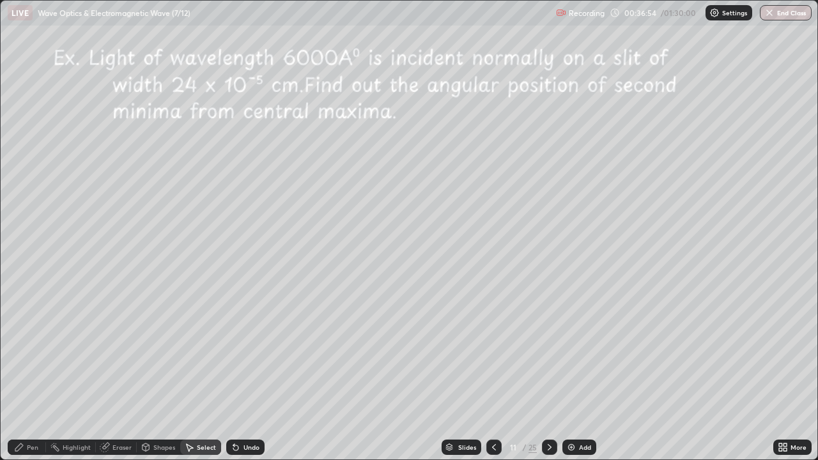
click at [549, 373] on icon at bounding box center [550, 447] width 10 height 10
click at [491, 373] on icon at bounding box center [494, 447] width 10 height 10
click at [202, 373] on div "Select" at bounding box center [206, 447] width 19 height 6
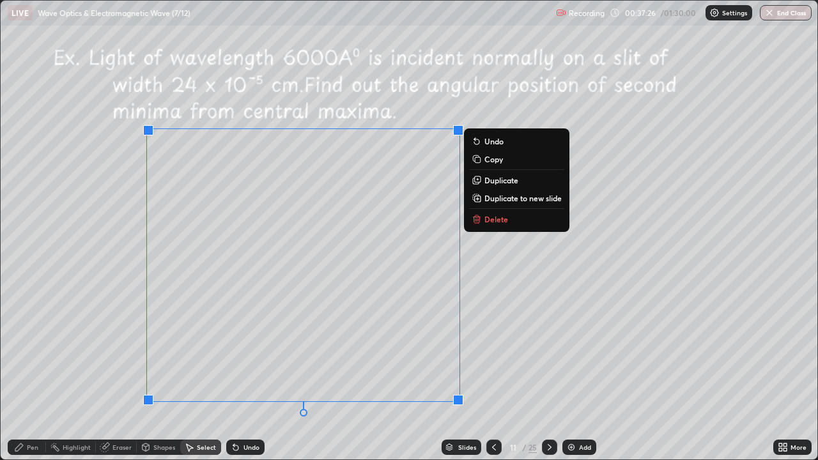
click at [492, 160] on p "Copy" at bounding box center [494, 159] width 19 height 10
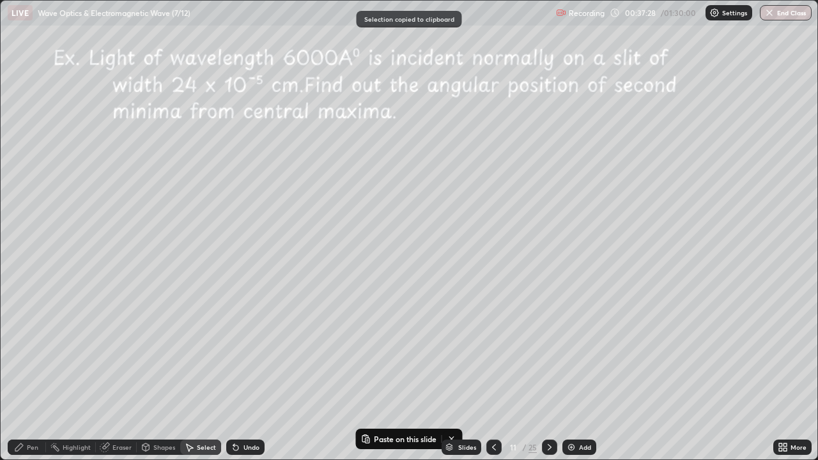
click at [543, 373] on div at bounding box center [549, 447] width 15 height 15
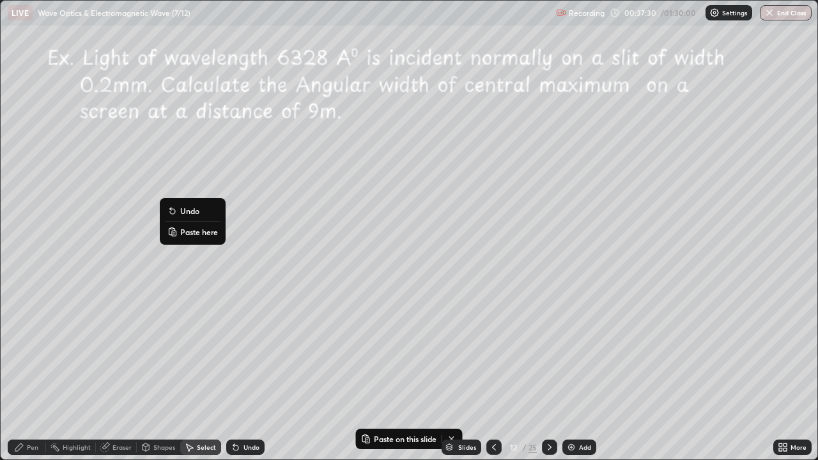
click at [195, 233] on p "Paste here" at bounding box center [199, 232] width 38 height 10
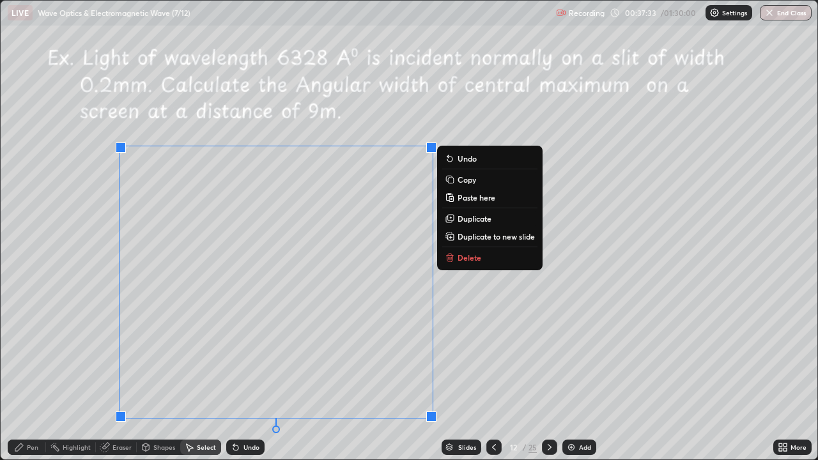
click at [471, 355] on div "0 ° Undo Copy Paste here Duplicate Duplicate to new slide Delete" at bounding box center [409, 230] width 817 height 459
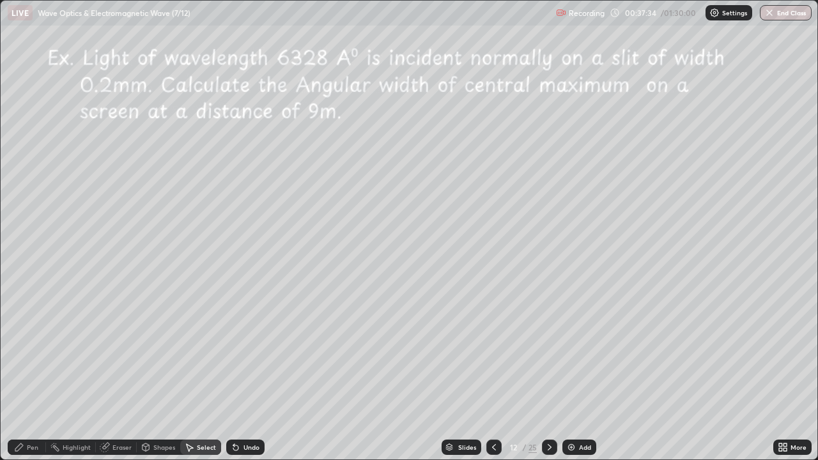
click at [158, 373] on div "Shapes" at bounding box center [158, 447] width 43 height 15
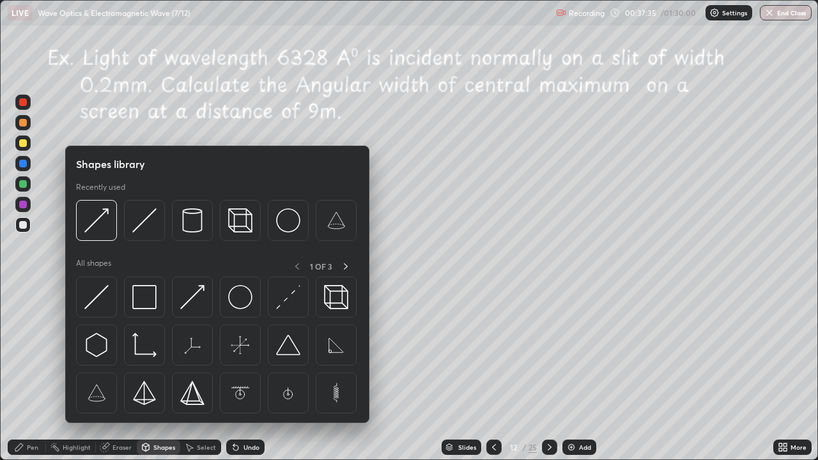
click at [200, 373] on div "Select" at bounding box center [200, 447] width 41 height 15
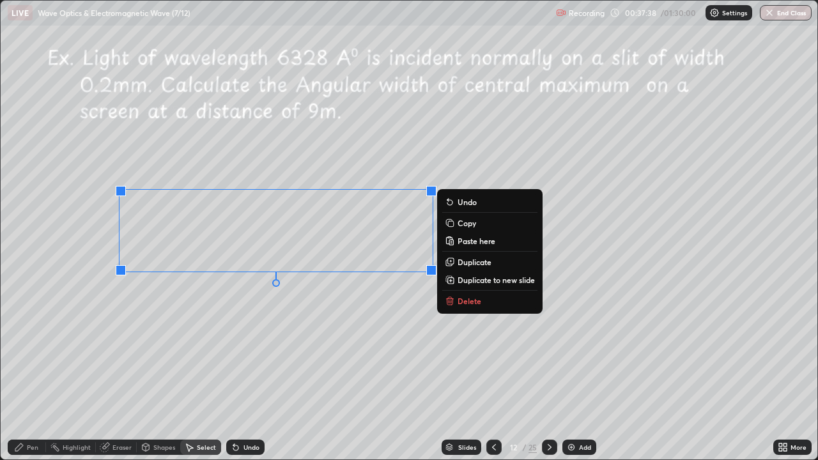
click at [467, 303] on p "Delete" at bounding box center [470, 301] width 24 height 10
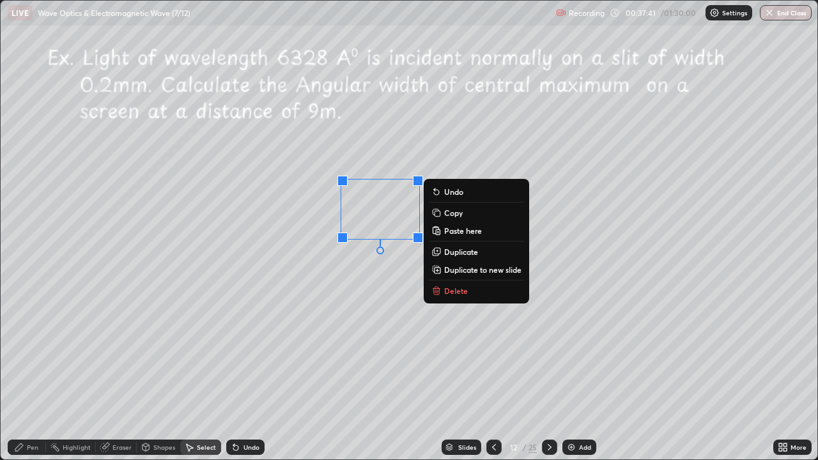
click at [460, 291] on p "Delete" at bounding box center [456, 291] width 24 height 10
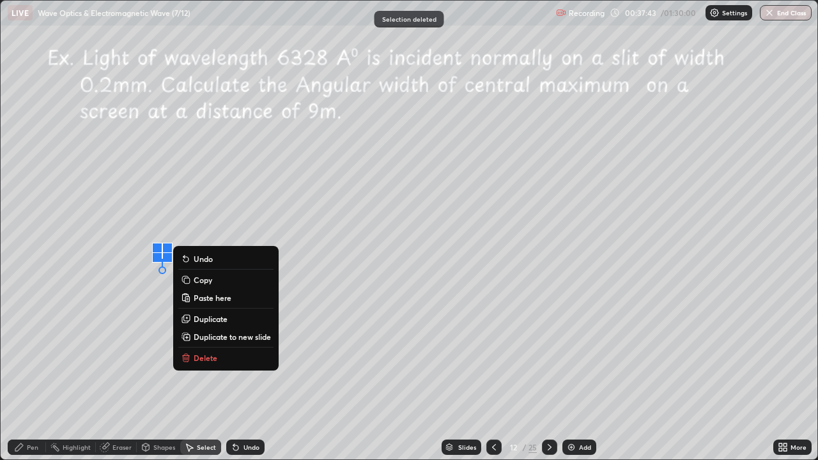
click at [205, 357] on p "Delete" at bounding box center [206, 358] width 24 height 10
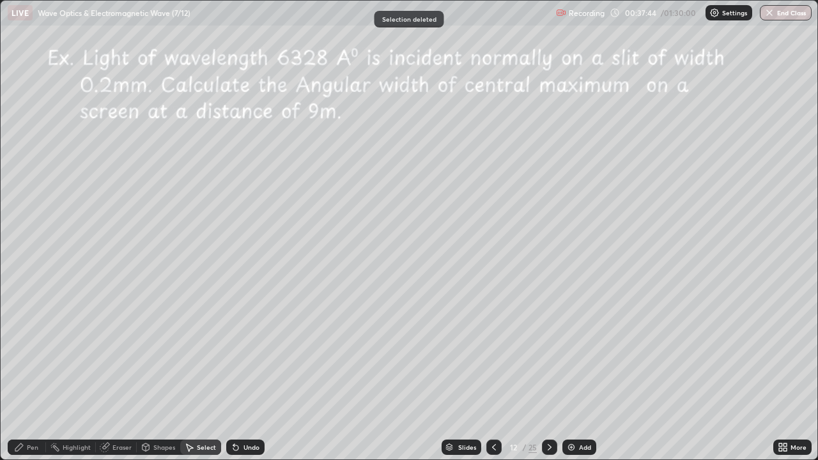
click at [31, 373] on div "Pen" at bounding box center [33, 447] width 12 height 6
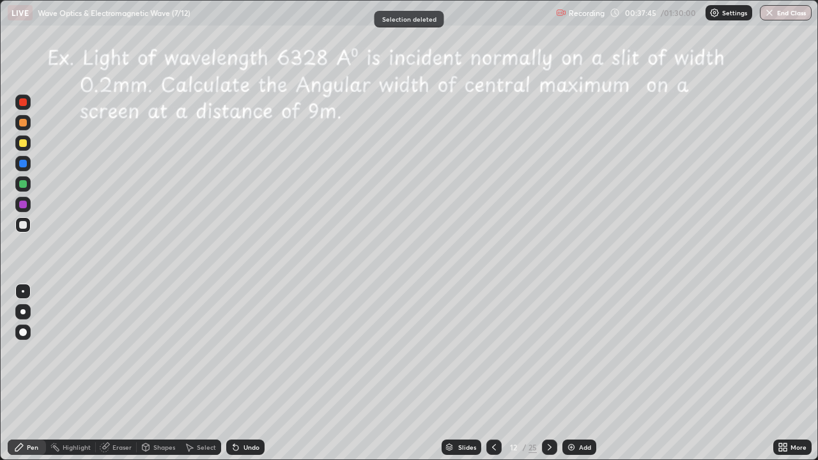
click at [22, 183] on div at bounding box center [23, 184] width 8 height 8
click at [158, 373] on div "Shapes" at bounding box center [164, 447] width 22 height 6
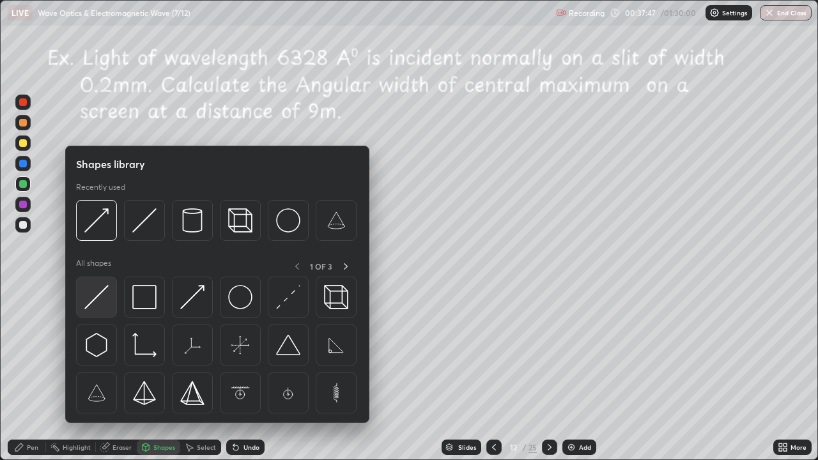
click at [104, 299] on img at bounding box center [96, 297] width 24 height 24
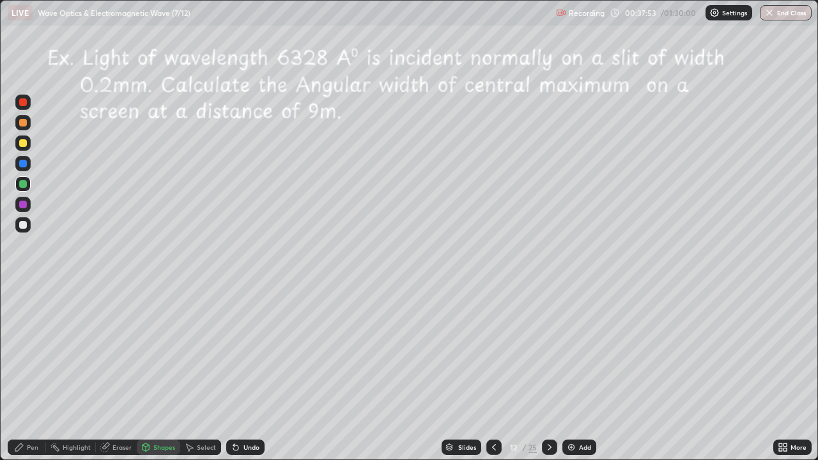
click at [30, 373] on div "Pen" at bounding box center [33, 447] width 12 height 6
click at [24, 205] on div at bounding box center [23, 205] width 8 height 8
click at [24, 165] on div at bounding box center [23, 164] width 8 height 8
click at [166, 373] on div "Shapes" at bounding box center [164, 447] width 22 height 6
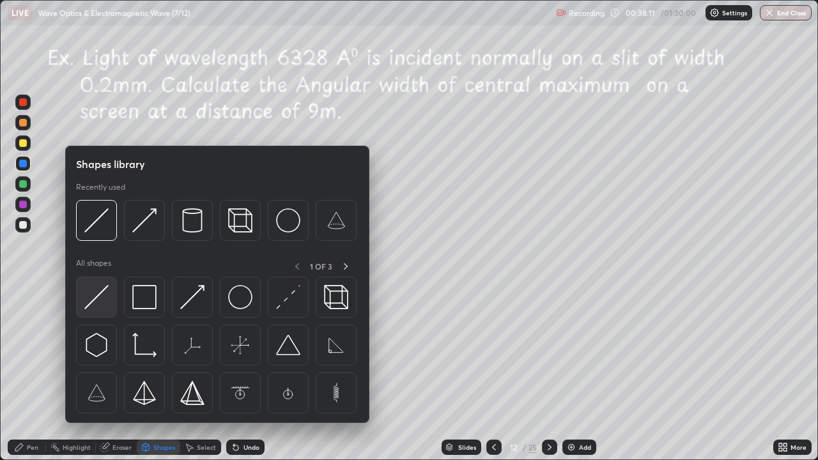
click at [99, 295] on img at bounding box center [96, 297] width 24 height 24
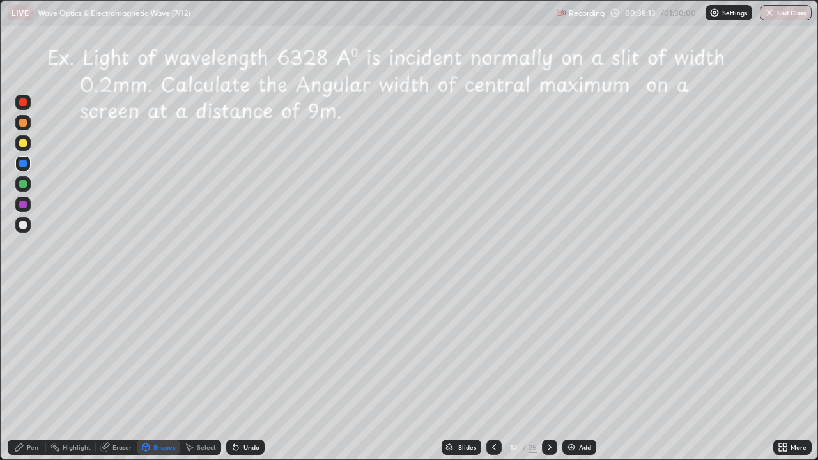
click at [34, 373] on div "Pen" at bounding box center [33, 447] width 12 height 6
click at [24, 205] on div at bounding box center [23, 205] width 8 height 8
click at [248, 373] on div "Undo" at bounding box center [252, 447] width 16 height 6
click at [22, 162] on div at bounding box center [23, 164] width 8 height 8
click at [550, 373] on icon at bounding box center [550, 447] width 10 height 10
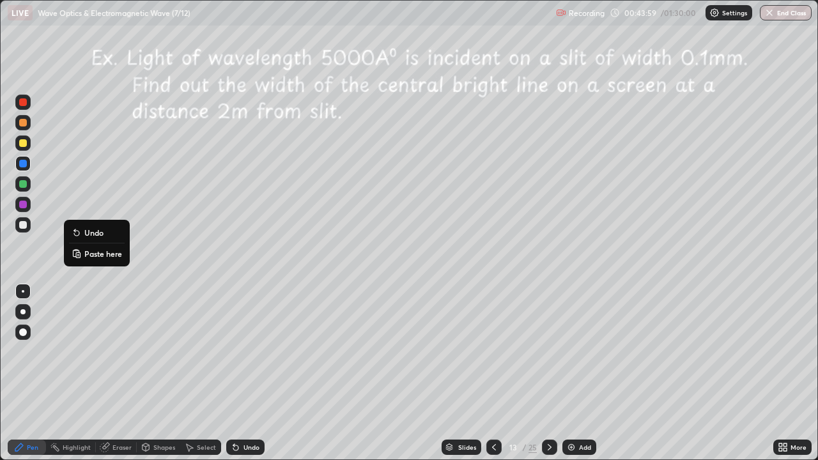
click at [25, 180] on div at bounding box center [23, 184] width 8 height 8
click at [24, 182] on div at bounding box center [23, 184] width 8 height 8
click at [490, 373] on icon at bounding box center [494, 447] width 10 height 10
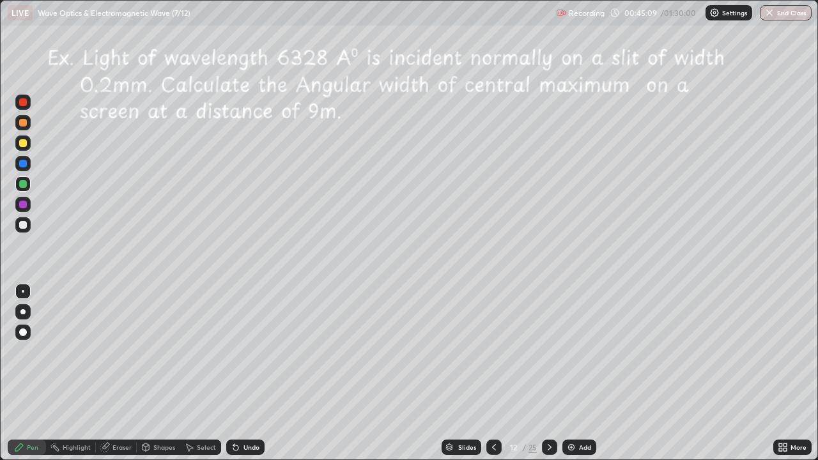
click at [542, 373] on div at bounding box center [549, 447] width 15 height 15
click at [549, 373] on icon at bounding box center [550, 447] width 10 height 10
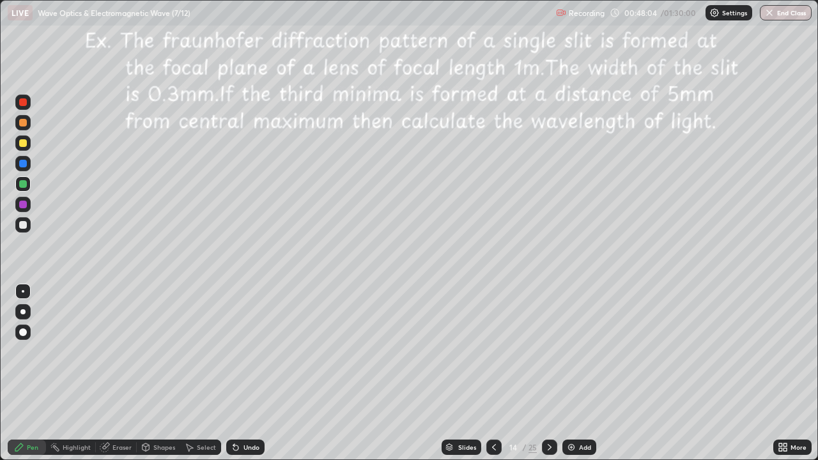
click at [22, 182] on div at bounding box center [23, 184] width 8 height 8
click at [25, 183] on div at bounding box center [23, 184] width 8 height 8
click at [246, 373] on div "Undo" at bounding box center [245, 447] width 38 height 15
click at [244, 373] on div "Undo" at bounding box center [252, 447] width 16 height 6
click at [24, 223] on div at bounding box center [23, 225] width 8 height 8
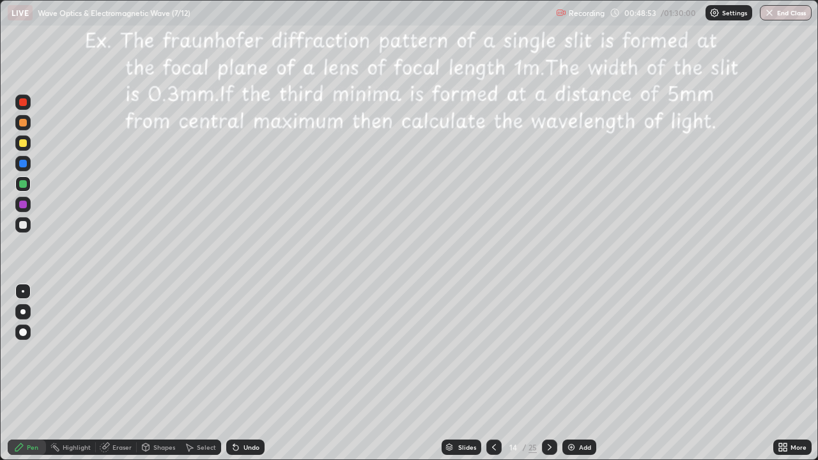
click at [25, 222] on div at bounding box center [23, 225] width 8 height 8
click at [26, 101] on div at bounding box center [23, 102] width 8 height 8
click at [252, 373] on div "Undo" at bounding box center [252, 447] width 16 height 6
click at [249, 373] on div "Undo" at bounding box center [252, 447] width 16 height 6
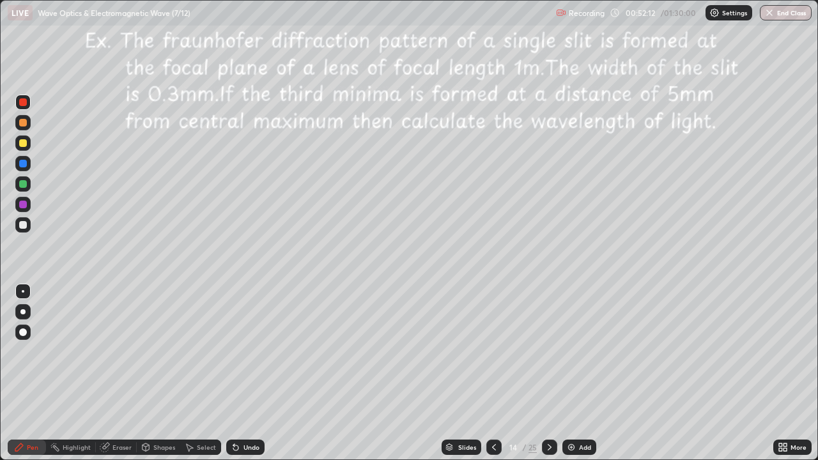
click at [549, 373] on icon at bounding box center [550, 447] width 10 height 10
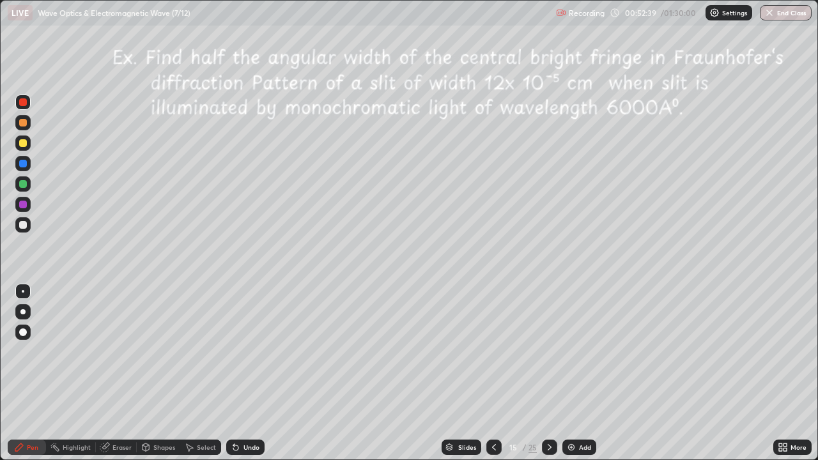
click at [22, 164] on div at bounding box center [23, 164] width 8 height 8
click at [487, 373] on div at bounding box center [494, 447] width 15 height 15
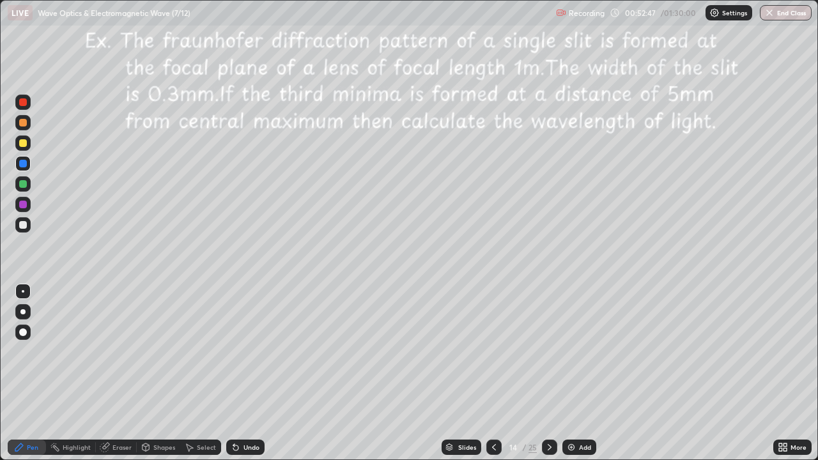
click at [487, 373] on div at bounding box center [494, 447] width 15 height 15
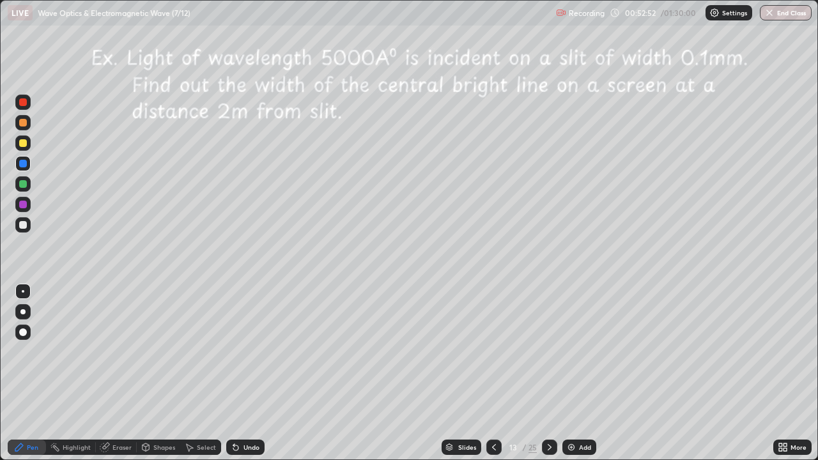
click at [547, 373] on icon at bounding box center [550, 447] width 10 height 10
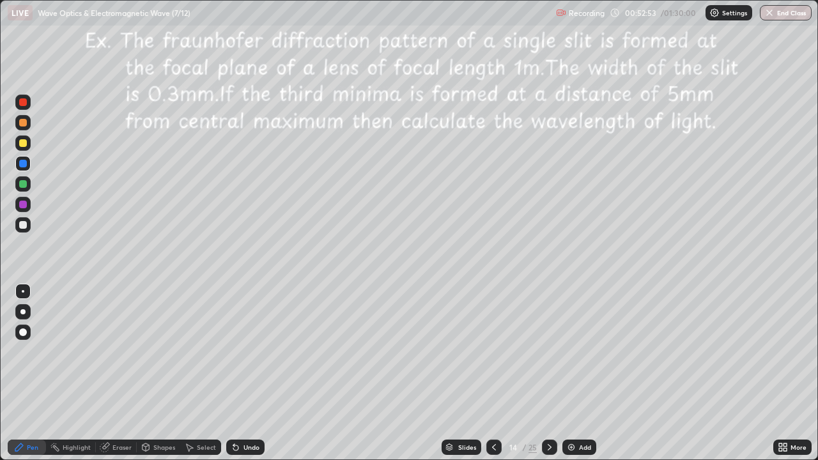
click at [493, 373] on icon at bounding box center [494, 447] width 10 height 10
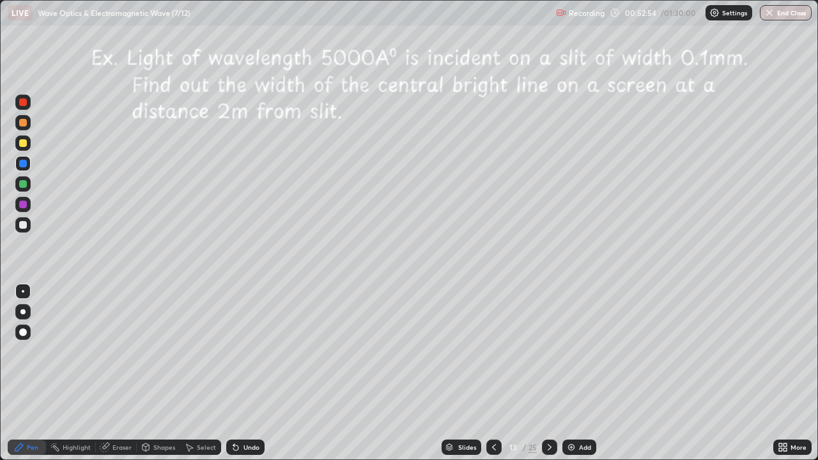
click at [493, 373] on icon at bounding box center [494, 447] width 10 height 10
click at [547, 373] on icon at bounding box center [550, 447] width 10 height 10
click at [549, 373] on icon at bounding box center [550, 447] width 10 height 10
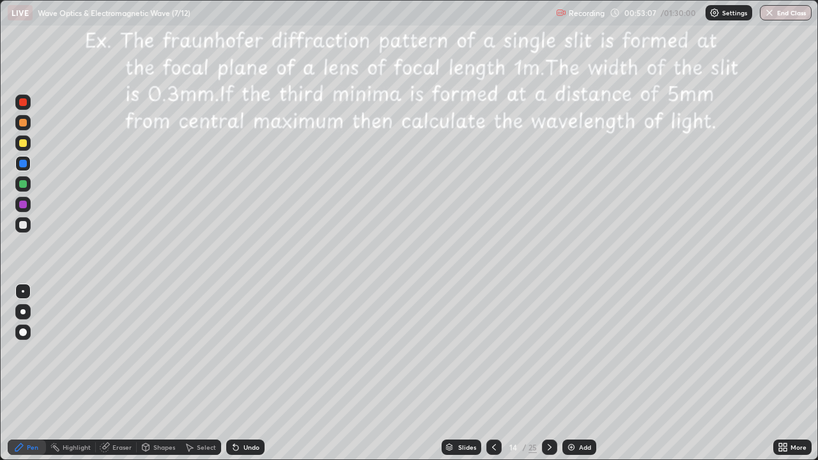
click at [550, 373] on icon at bounding box center [550, 447] width 10 height 10
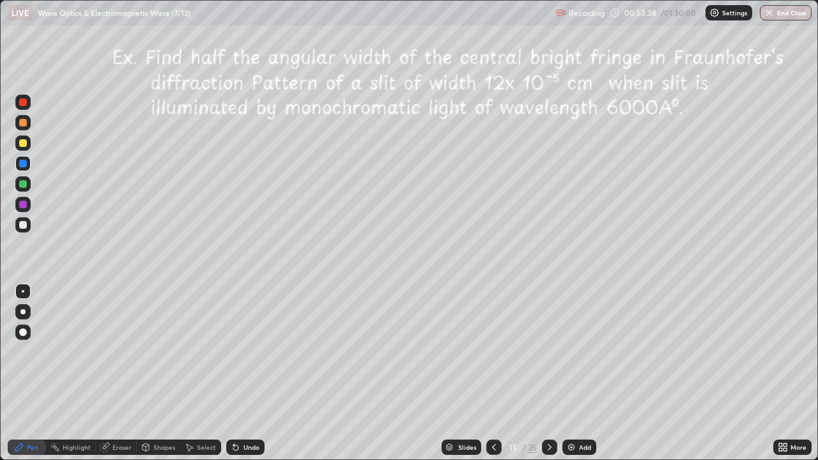
click at [251, 373] on div "Undo" at bounding box center [252, 447] width 16 height 6
click at [16, 201] on div at bounding box center [22, 204] width 15 height 15
click at [19, 203] on div at bounding box center [23, 205] width 8 height 8
click at [26, 167] on div at bounding box center [23, 164] width 8 height 8
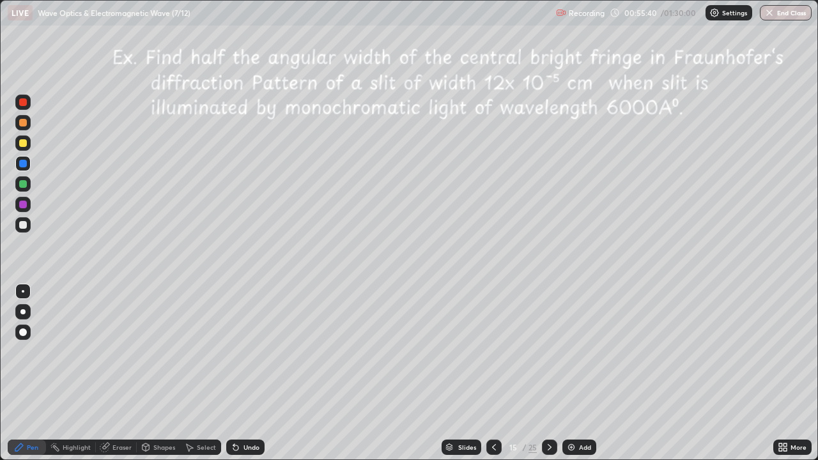
click at [547, 373] on icon at bounding box center [550, 447] width 10 height 10
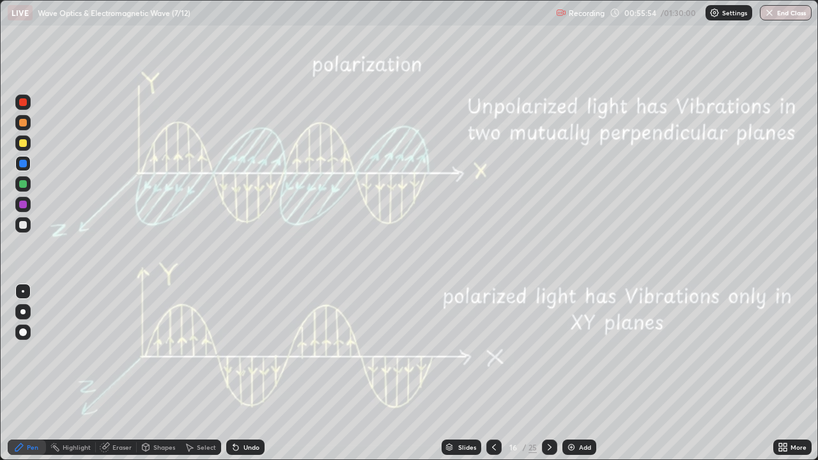
click at [25, 103] on div at bounding box center [23, 102] width 8 height 8
click at [24, 202] on div at bounding box center [23, 205] width 8 height 8
click at [20, 142] on div at bounding box center [23, 143] width 8 height 8
click at [27, 144] on div at bounding box center [22, 143] width 15 height 15
click at [786, 373] on icon at bounding box center [785, 445] width 3 height 3
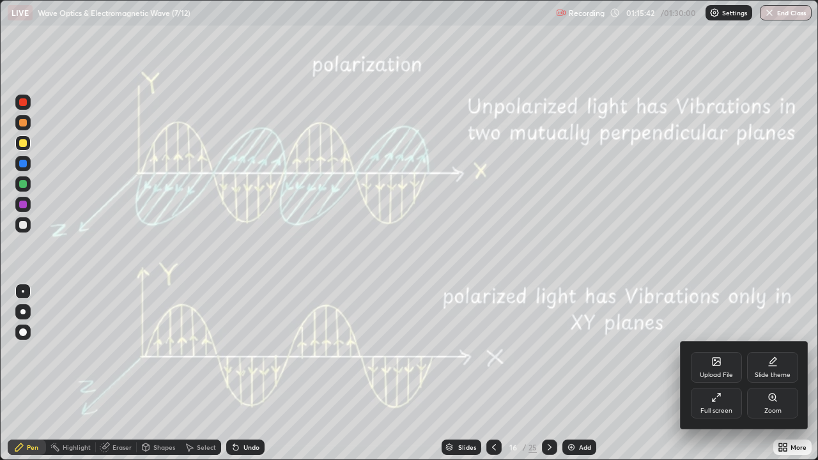
click at [715, 373] on icon at bounding box center [717, 398] width 10 height 10
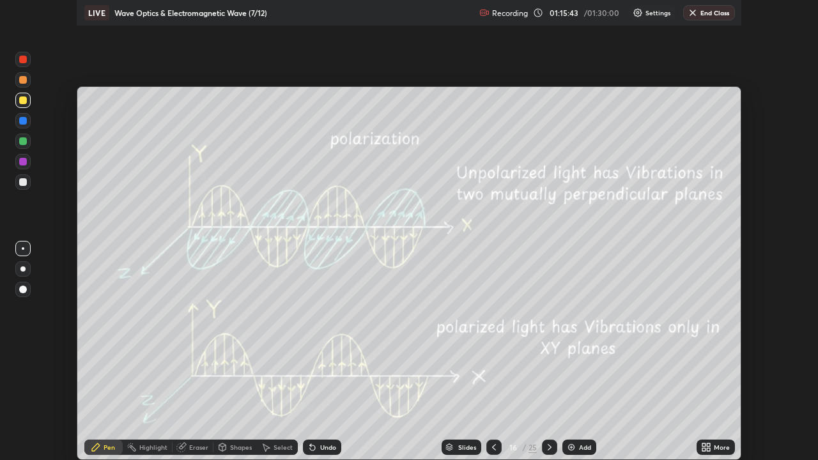
scroll to position [63562, 63118]
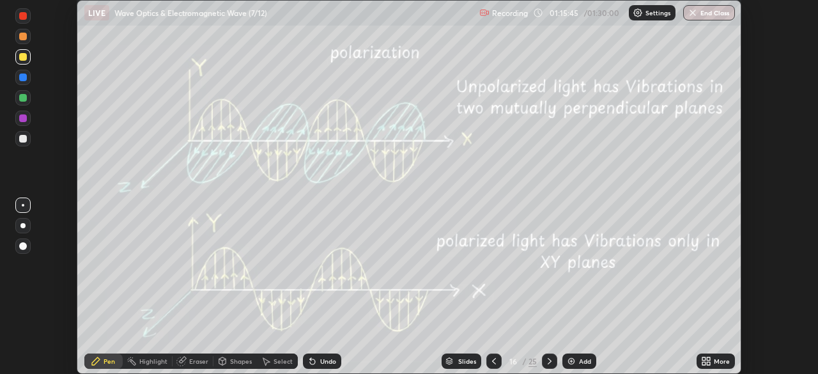
click at [705, 357] on icon at bounding box center [704, 358] width 3 height 3
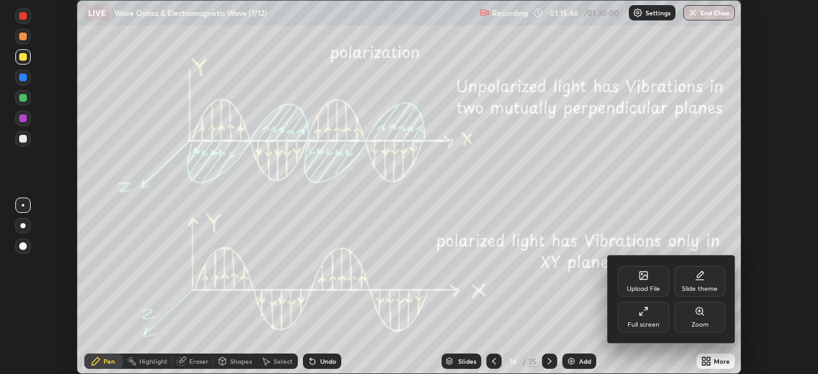
click at [655, 320] on div "Full screen" at bounding box center [643, 317] width 51 height 31
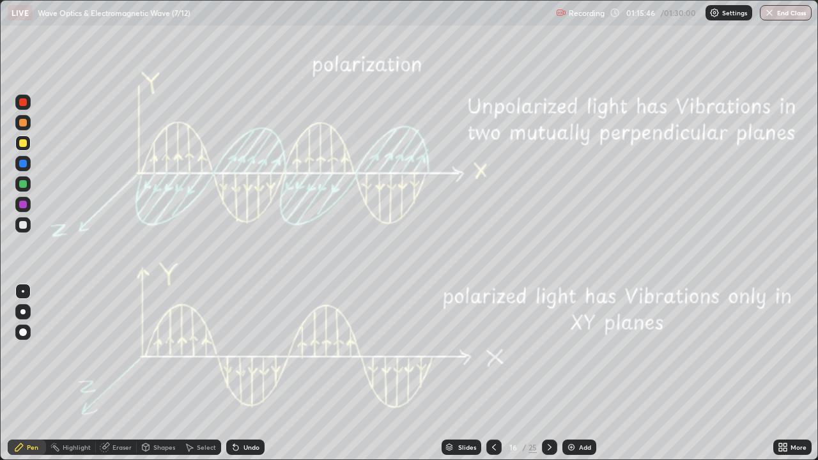
scroll to position [460, 818]
click at [730, 10] on p "Settings" at bounding box center [734, 13] width 25 height 6
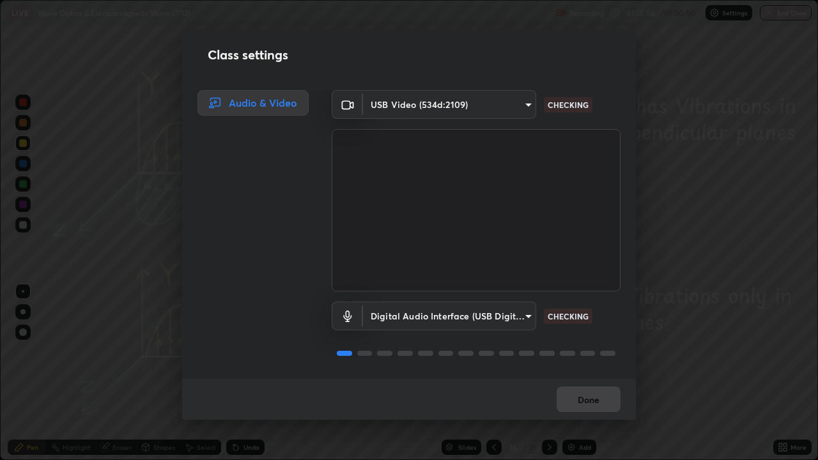
scroll to position [1, 0]
click at [595, 373] on button "Done" at bounding box center [589, 400] width 64 height 26
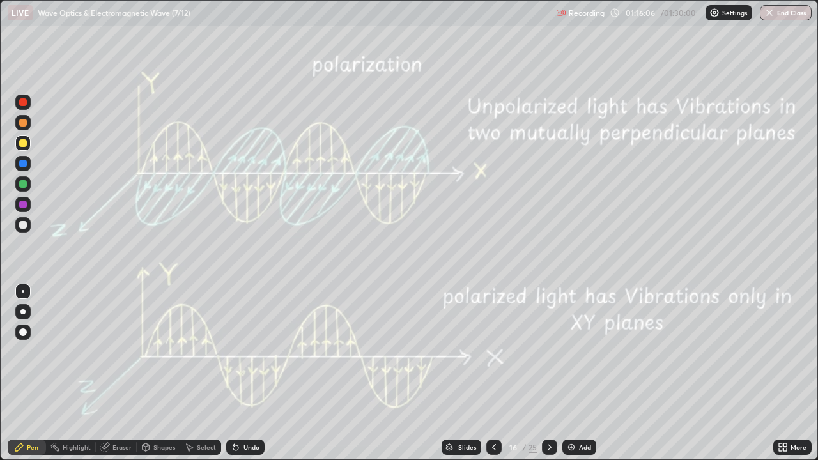
click at [547, 373] on icon at bounding box center [550, 447] width 10 height 10
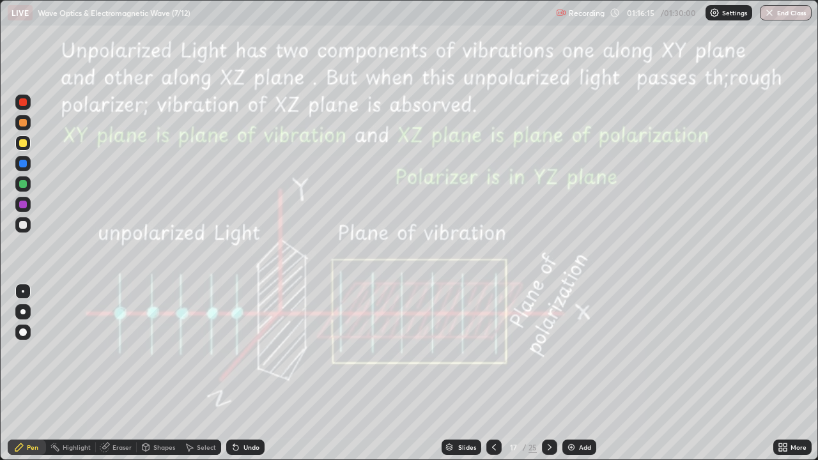
click at [547, 373] on icon at bounding box center [550, 447] width 10 height 10
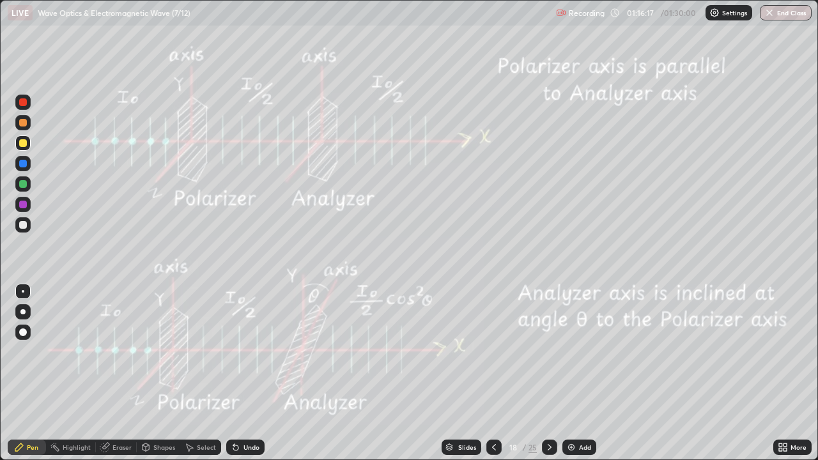
click at [545, 373] on icon at bounding box center [550, 447] width 10 height 10
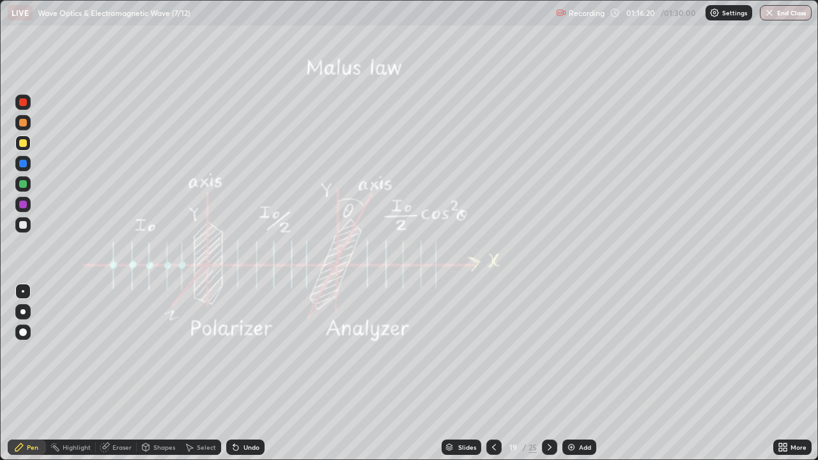
click at [549, 373] on div at bounding box center [549, 447] width 15 height 15
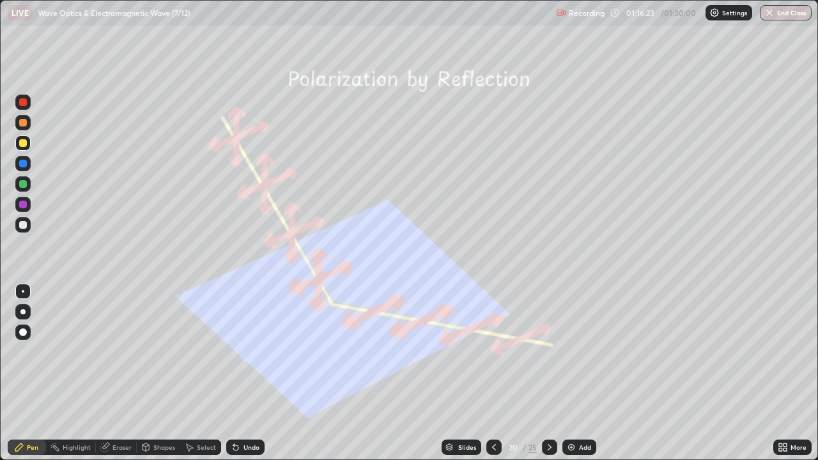
click at [786, 11] on button "End Class" at bounding box center [786, 12] width 52 height 15
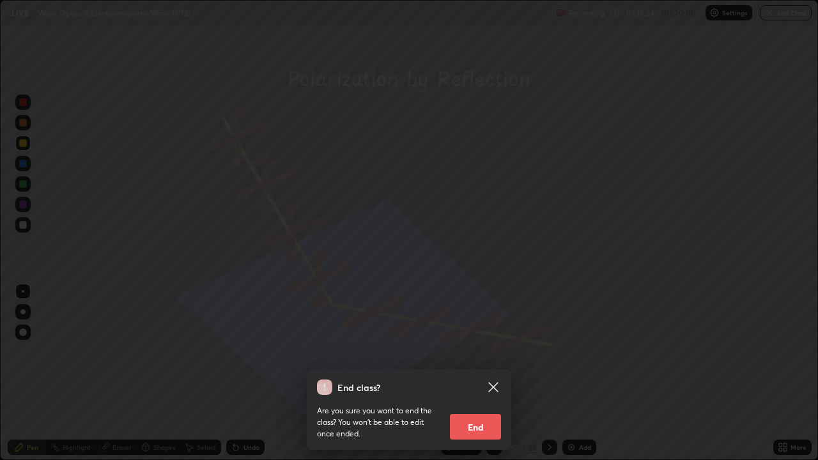
click at [479, 373] on button "End" at bounding box center [475, 427] width 51 height 26
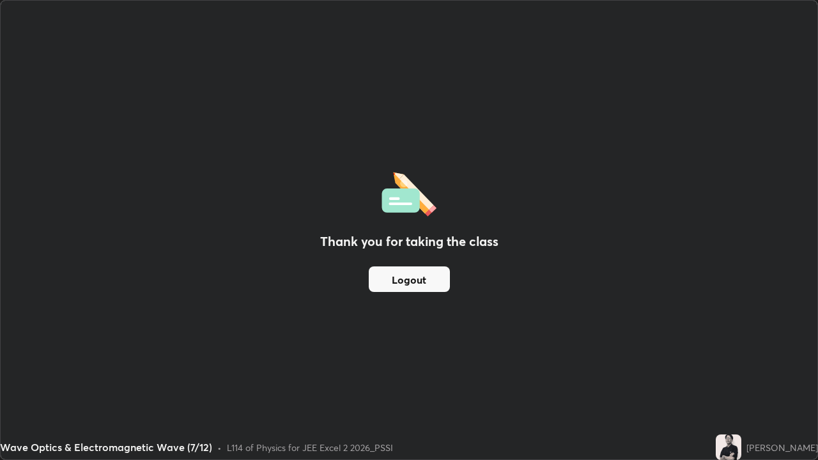
click at [426, 276] on button "Logout" at bounding box center [409, 280] width 81 height 26
